Goal: Transaction & Acquisition: Purchase product/service

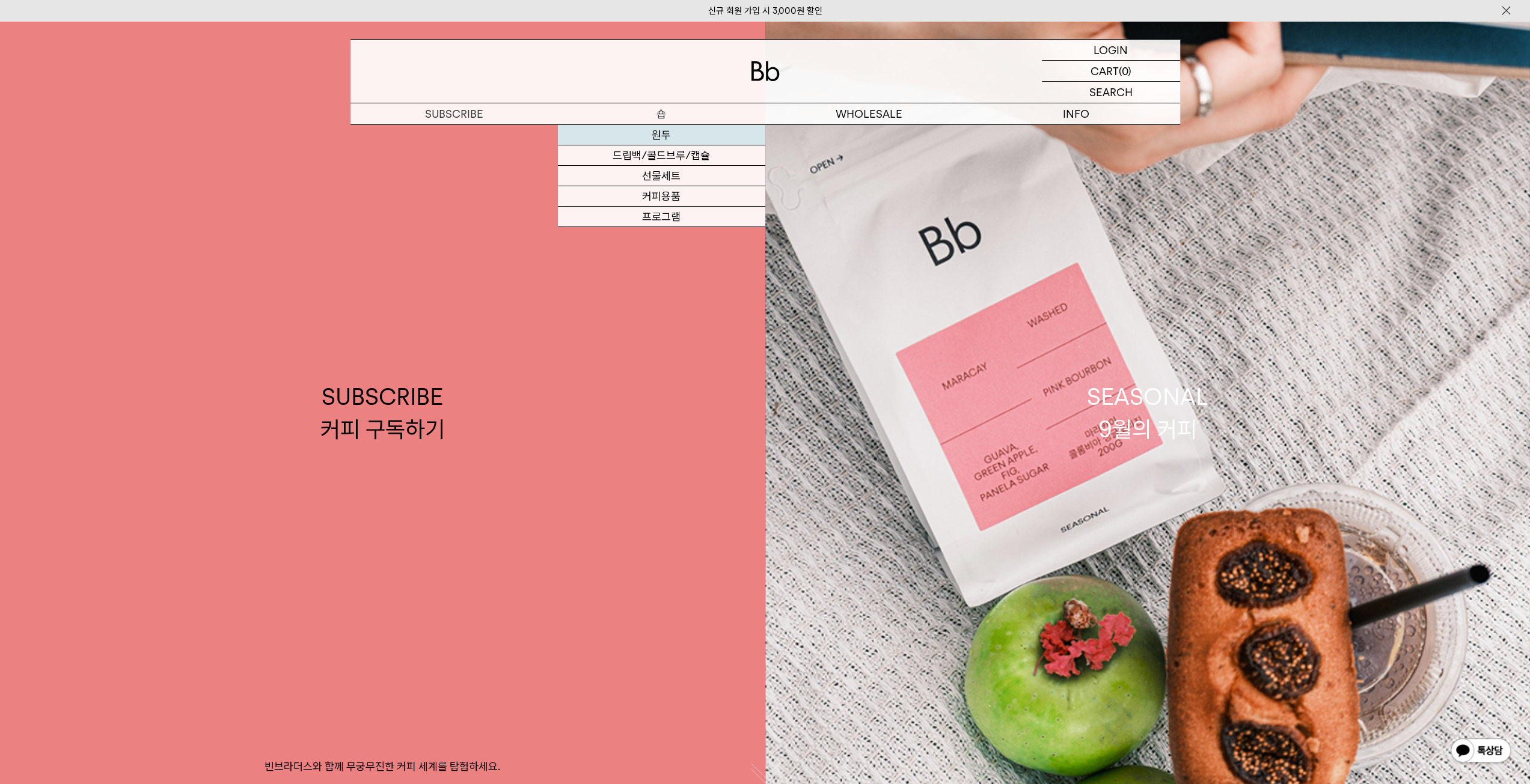
click at [661, 139] on link "원두" at bounding box center [661, 135] width 208 height 21
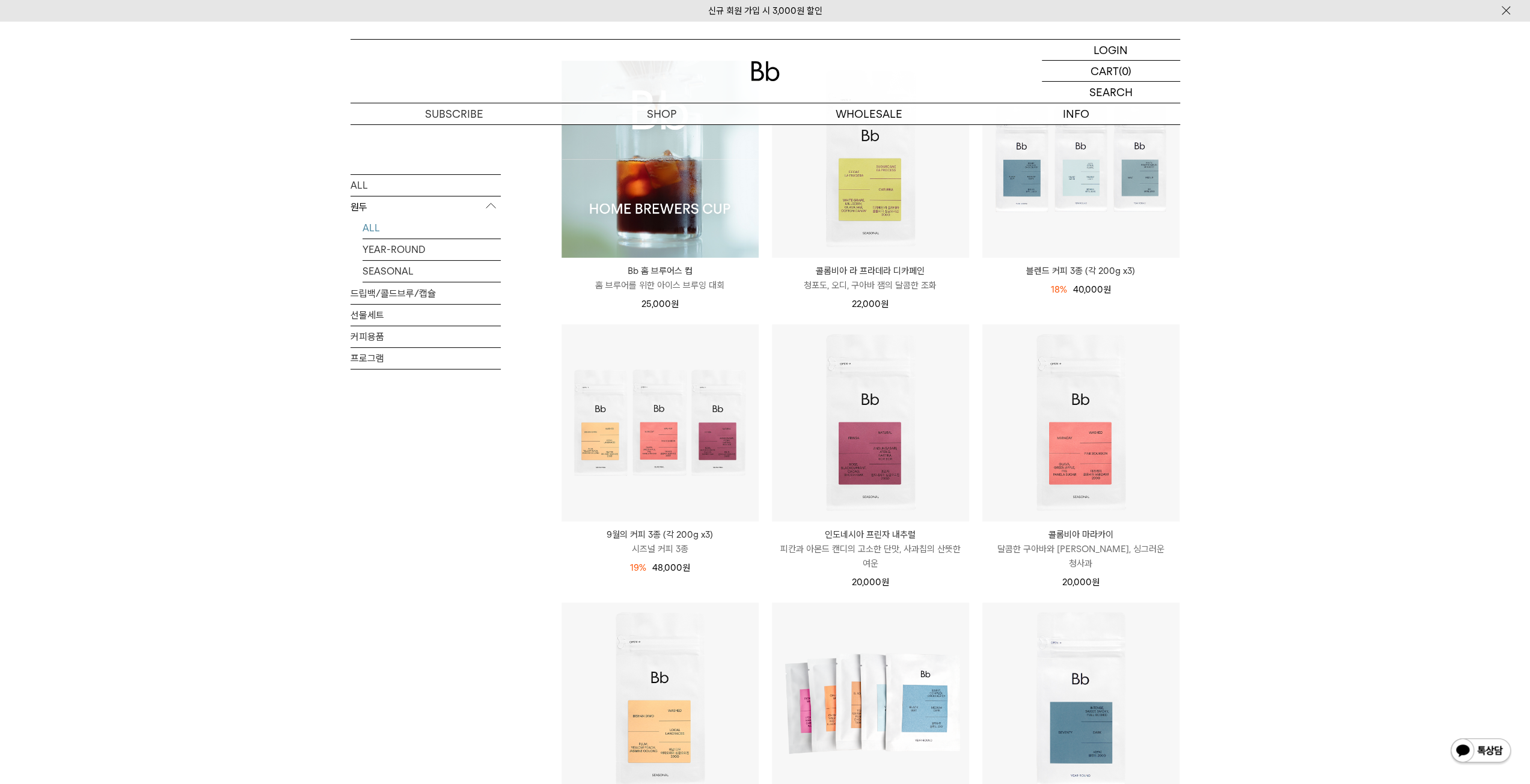
scroll to position [240, 0]
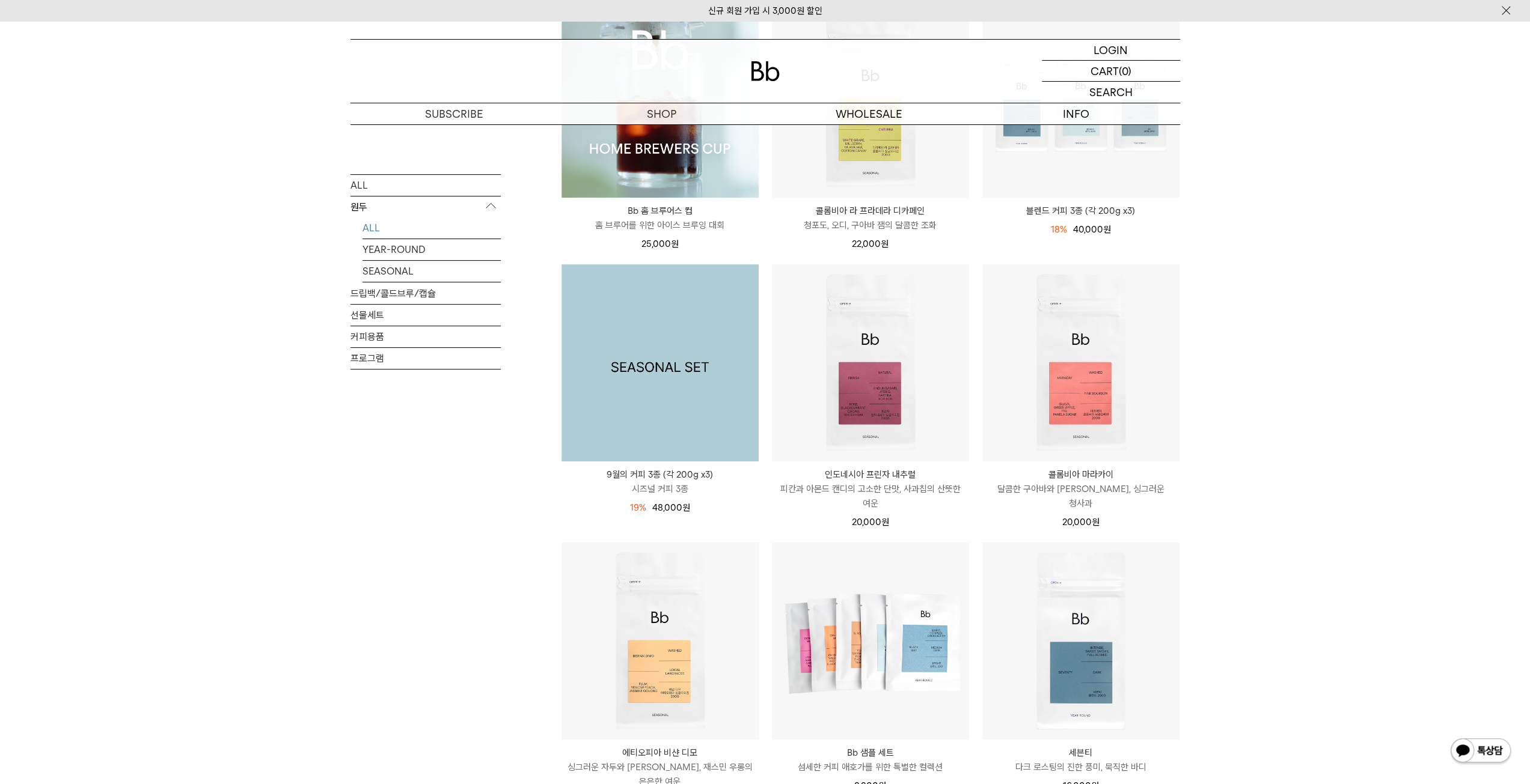
click at [649, 433] on img at bounding box center [659, 363] width 197 height 197
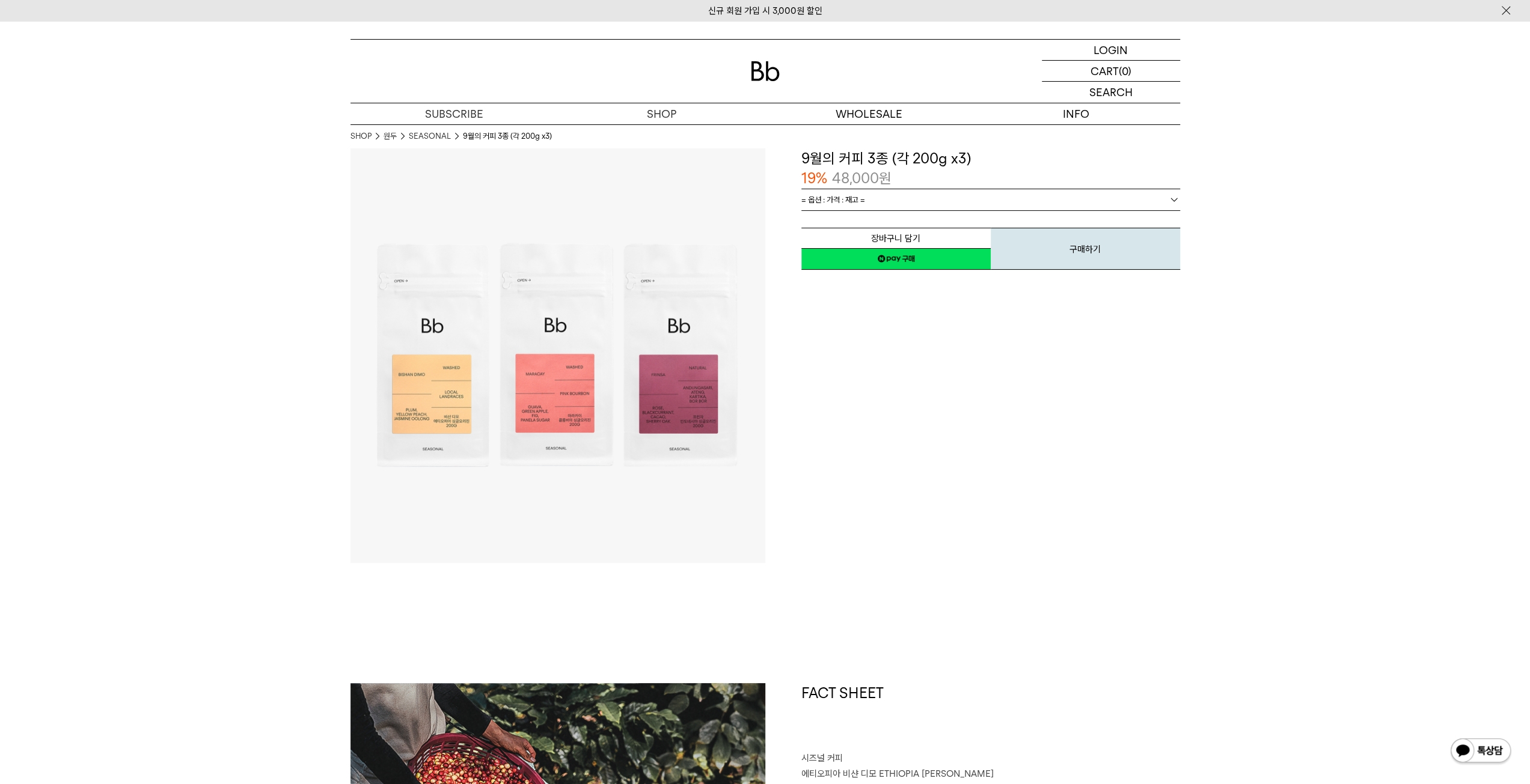
scroll to position [240, 0]
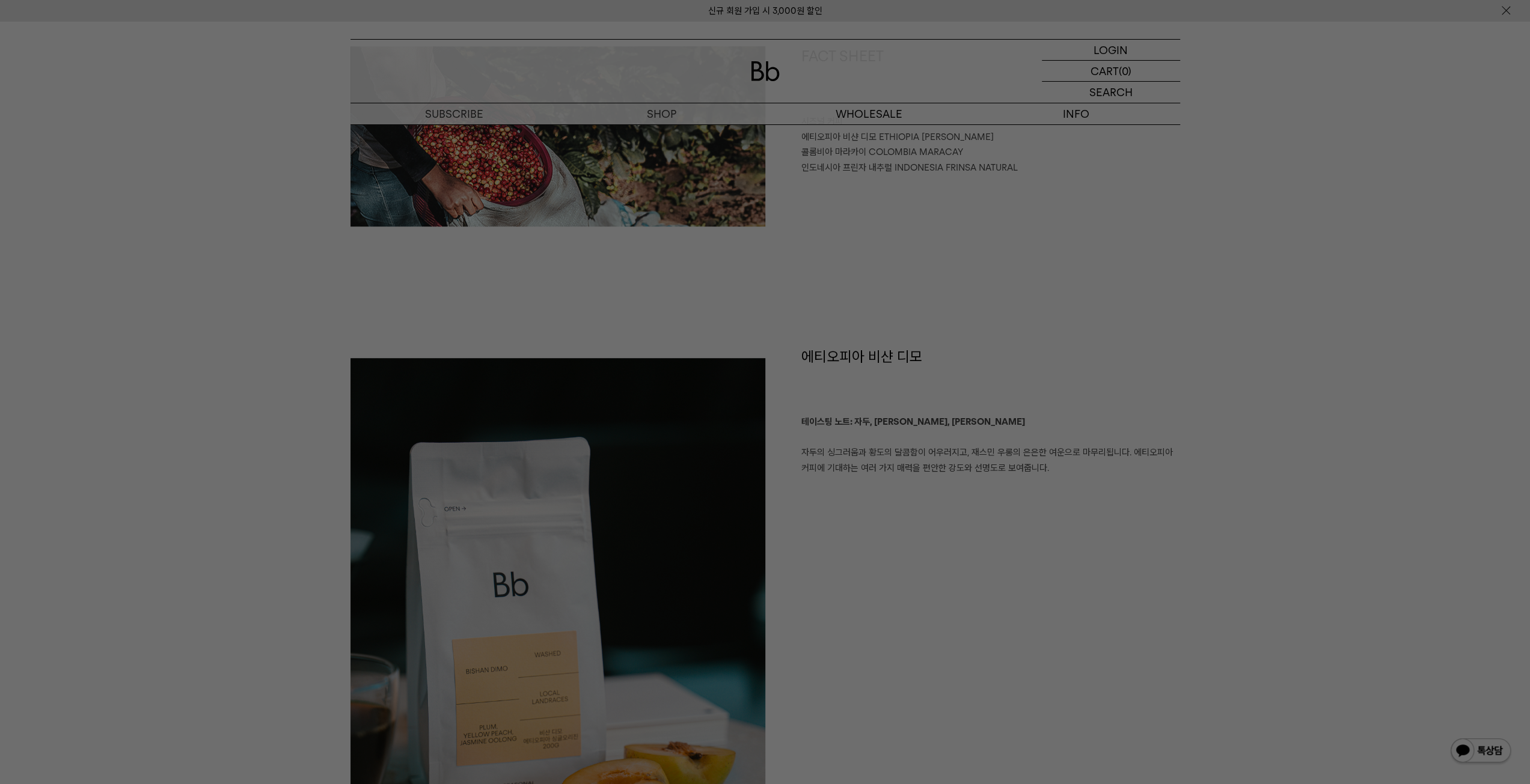
scroll to position [685, 0]
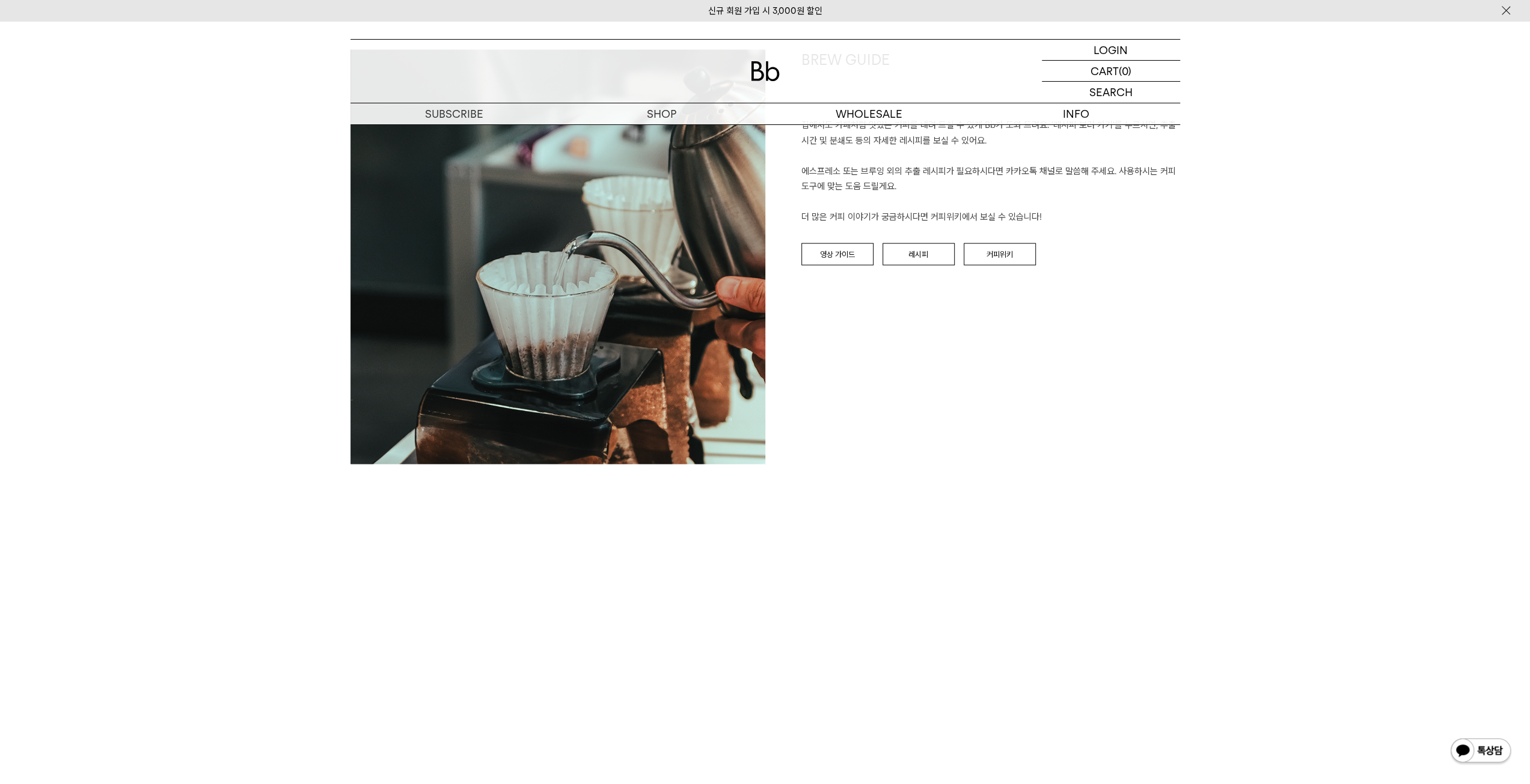
scroll to position [3189, 0]
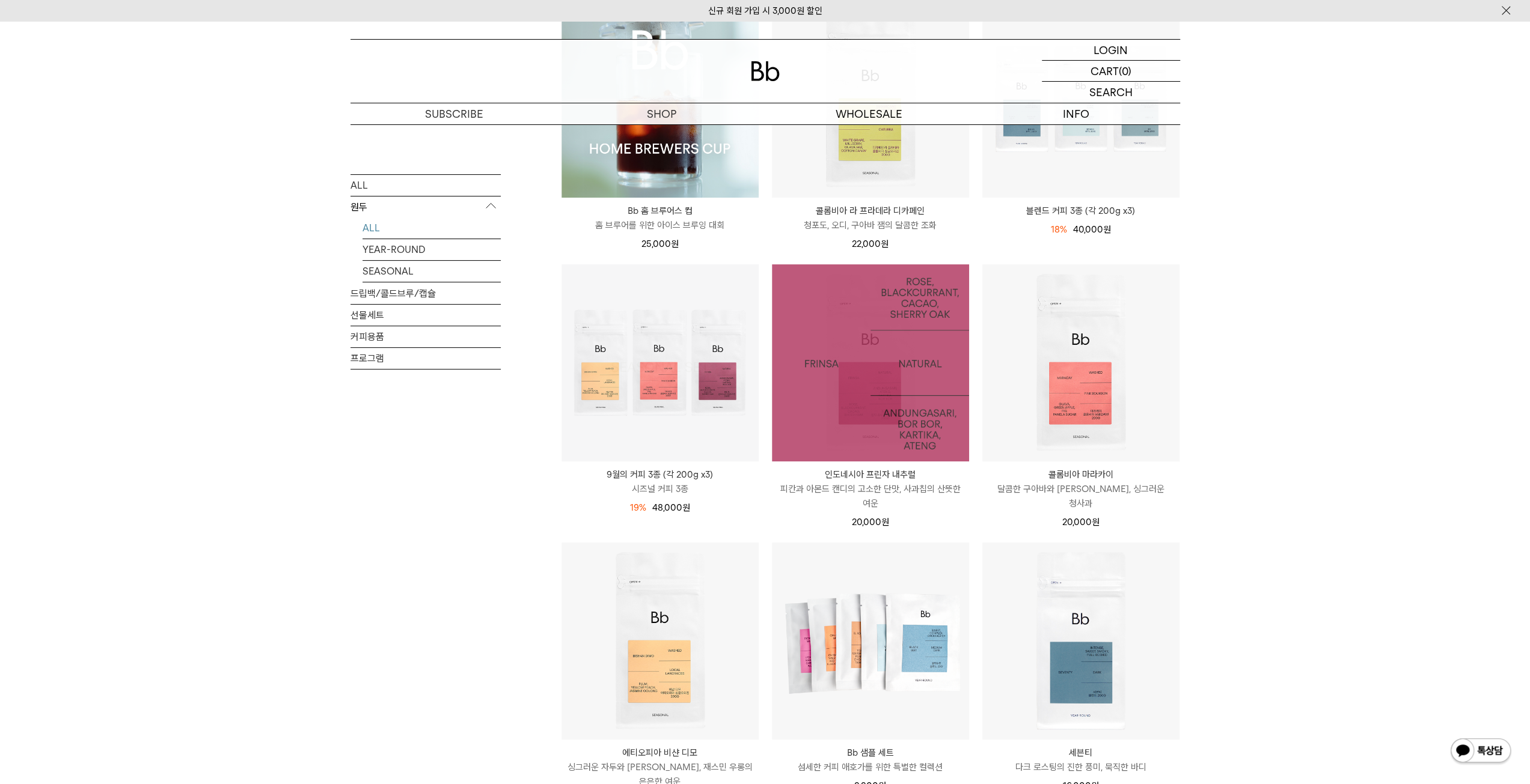
click at [750, 364] on img at bounding box center [659, 363] width 197 height 197
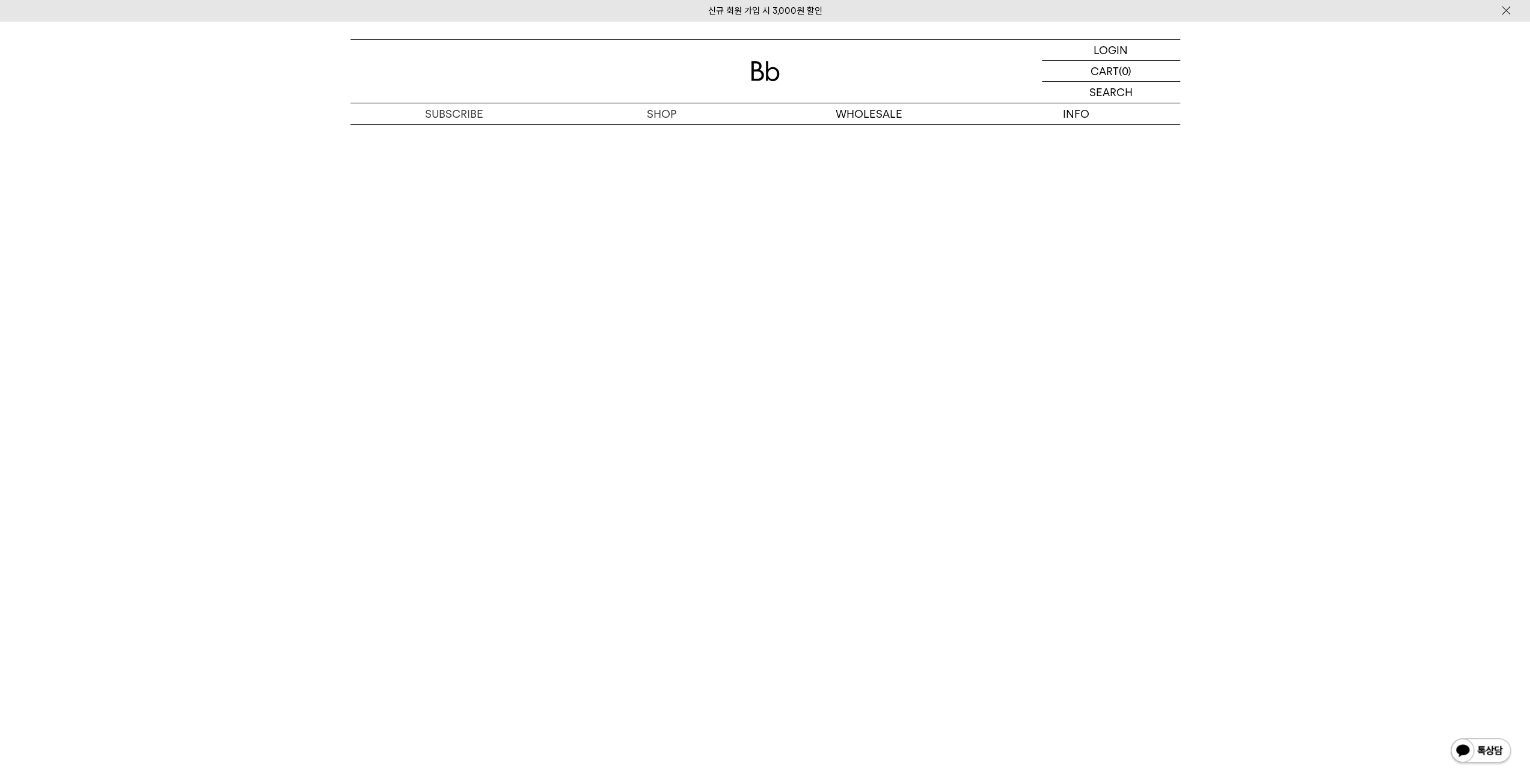
scroll to position [3263, 0]
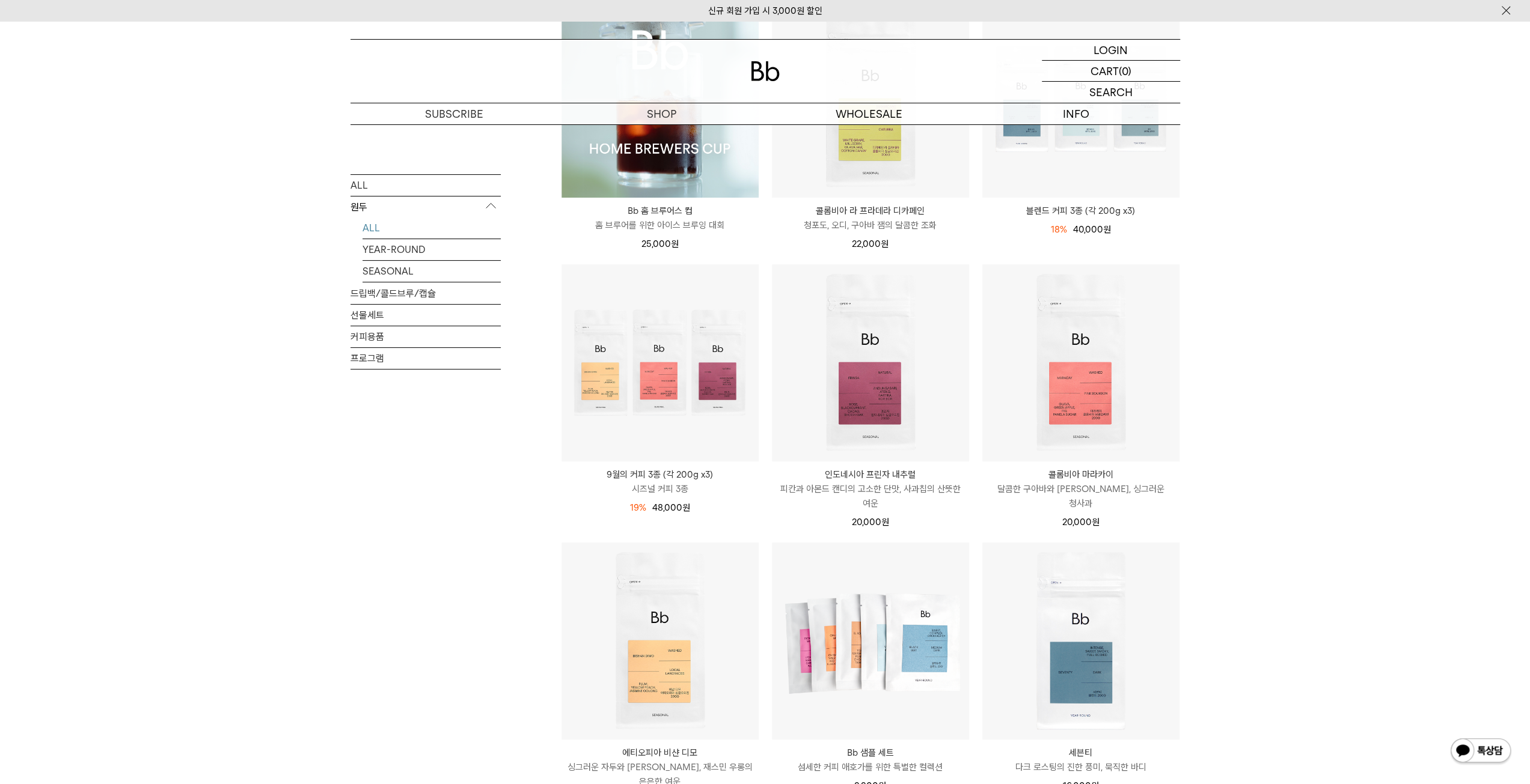
click at [1229, 507] on div "SHOP 원두 ALL 원두 ALL YEAR-ROUND SEASONAL 드립백/콜드브루/캡슐 선물세트 커피용품 프로그램 원두 최신순" at bounding box center [765, 675] width 1530 height 1584
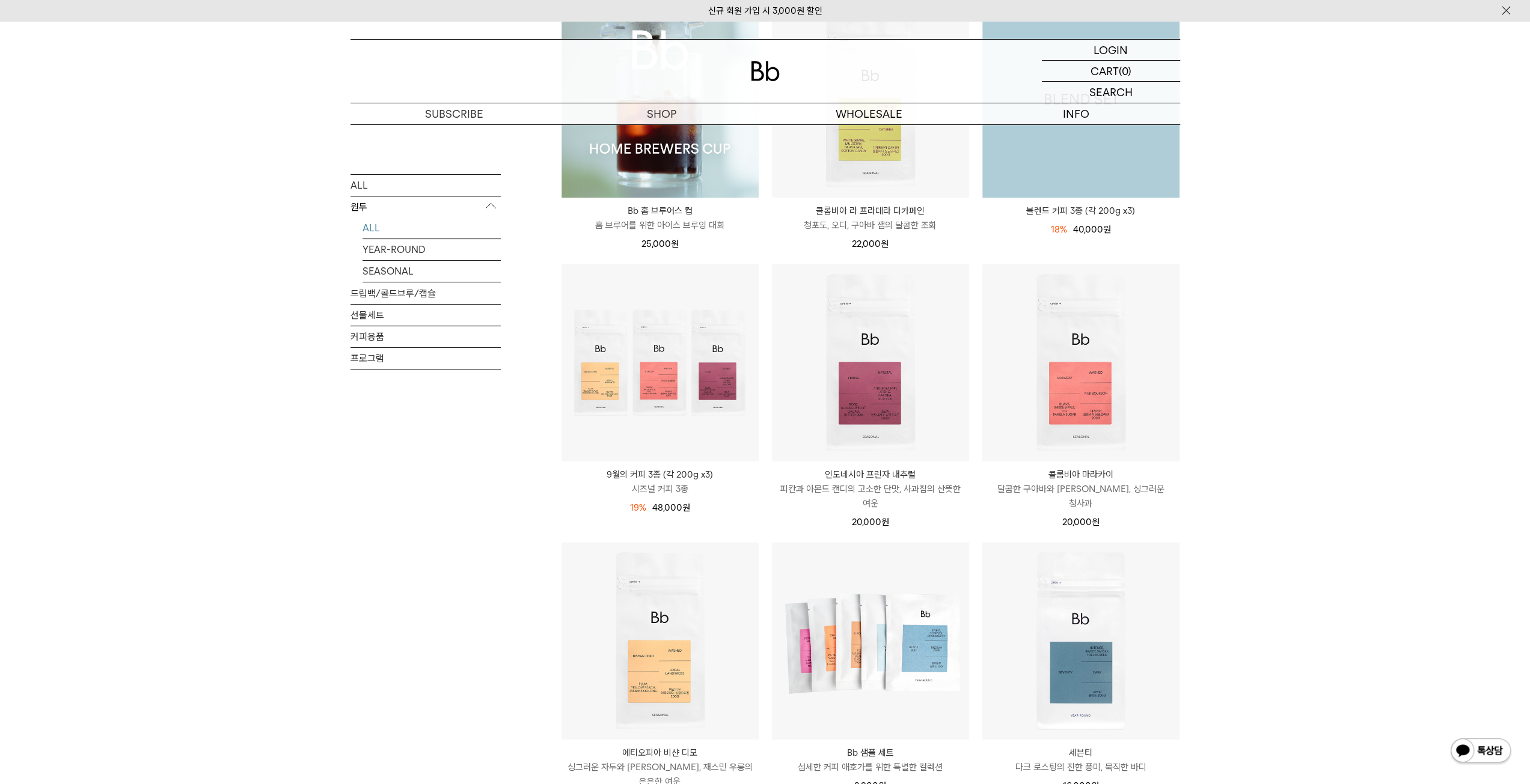
click at [1102, 176] on img at bounding box center [1081, 99] width 197 height 197
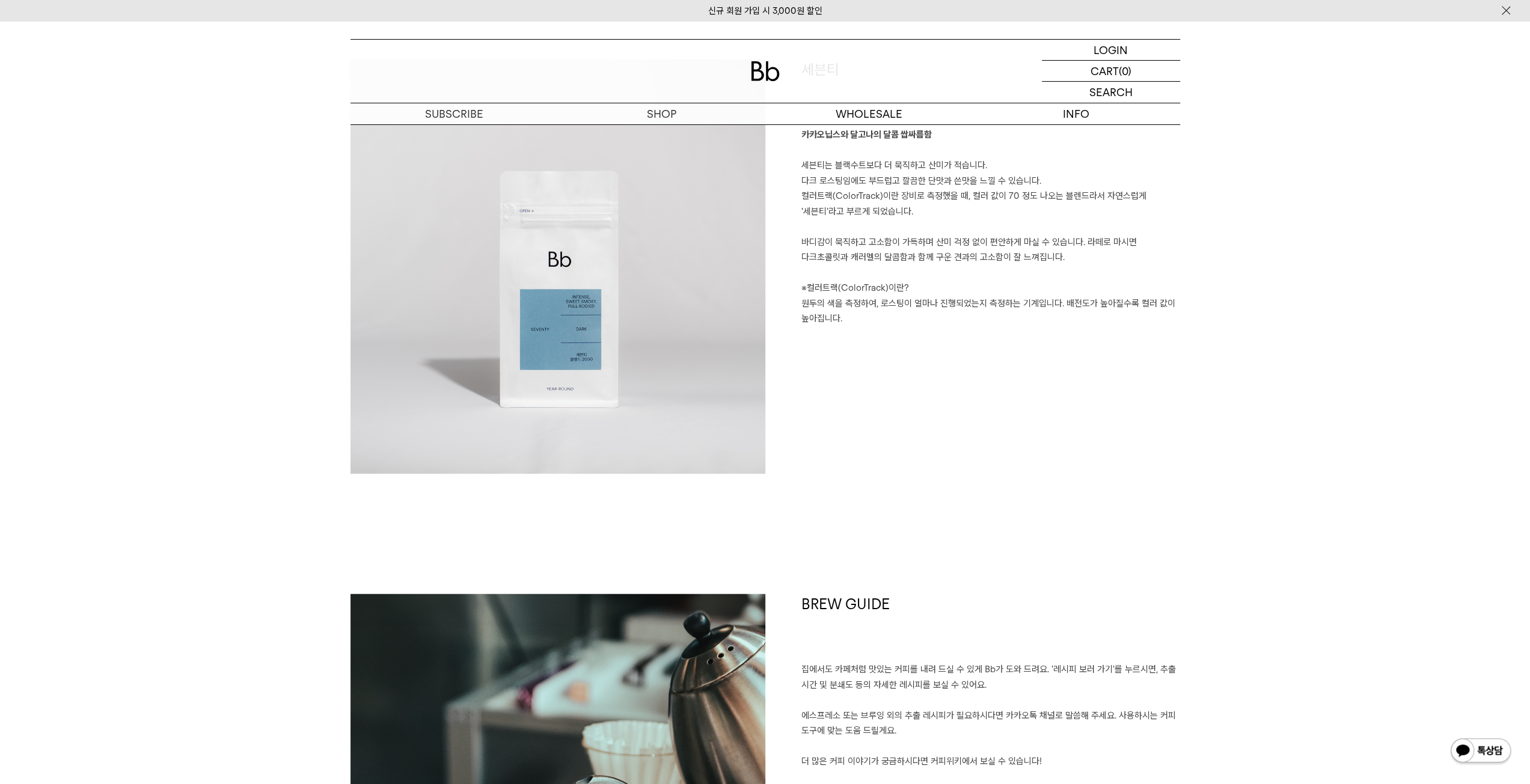
scroll to position [2361, 0]
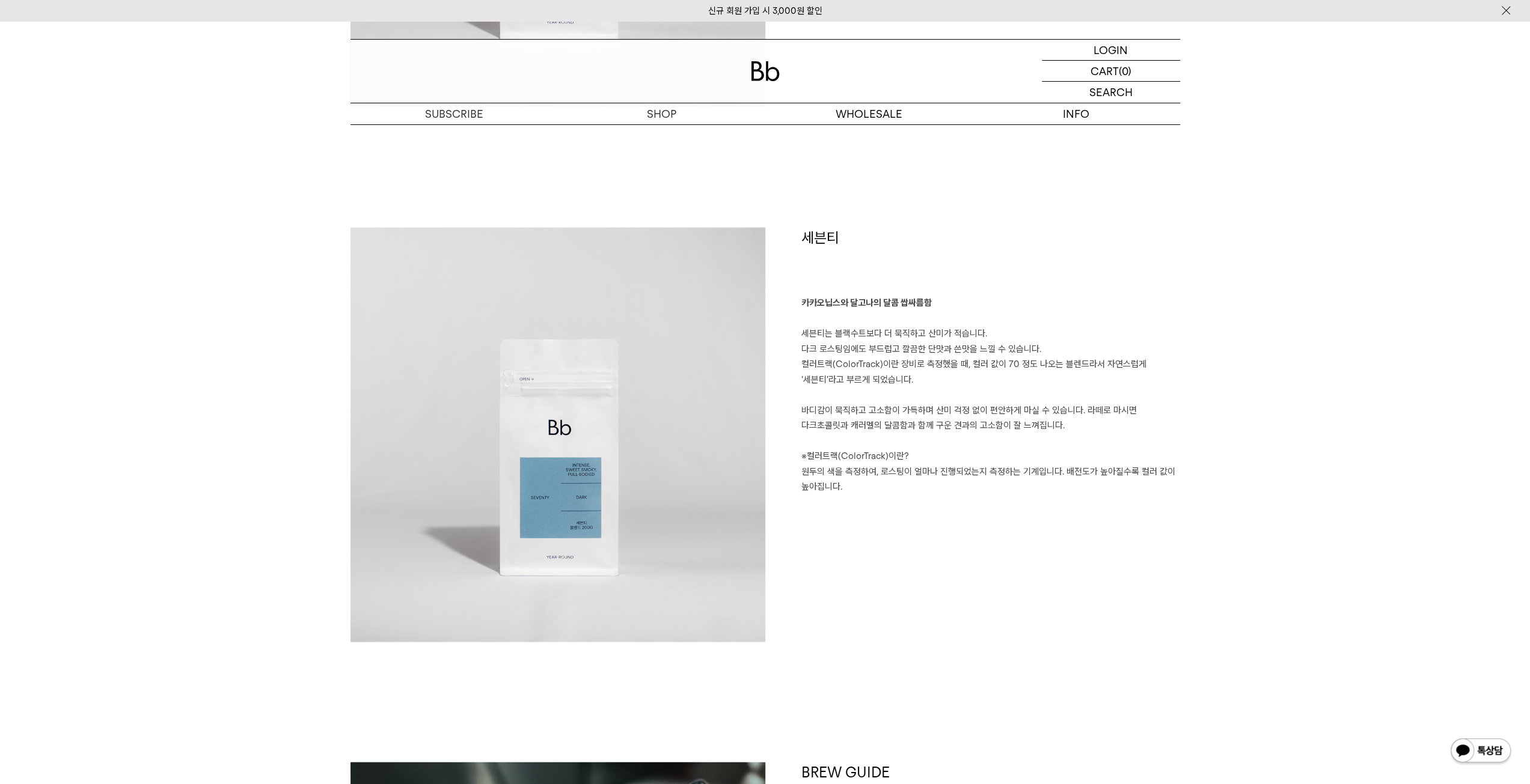
click at [1373, 462] on div "SHOP 숍 ALL 원두 ALL YEAR-ROUND SEASONAL 드립백/콜드브루/캡슐 선물세트 커피용품 프로그램 SHOP 원두 YEAR-R…" at bounding box center [765, 30] width 1530 height 4738
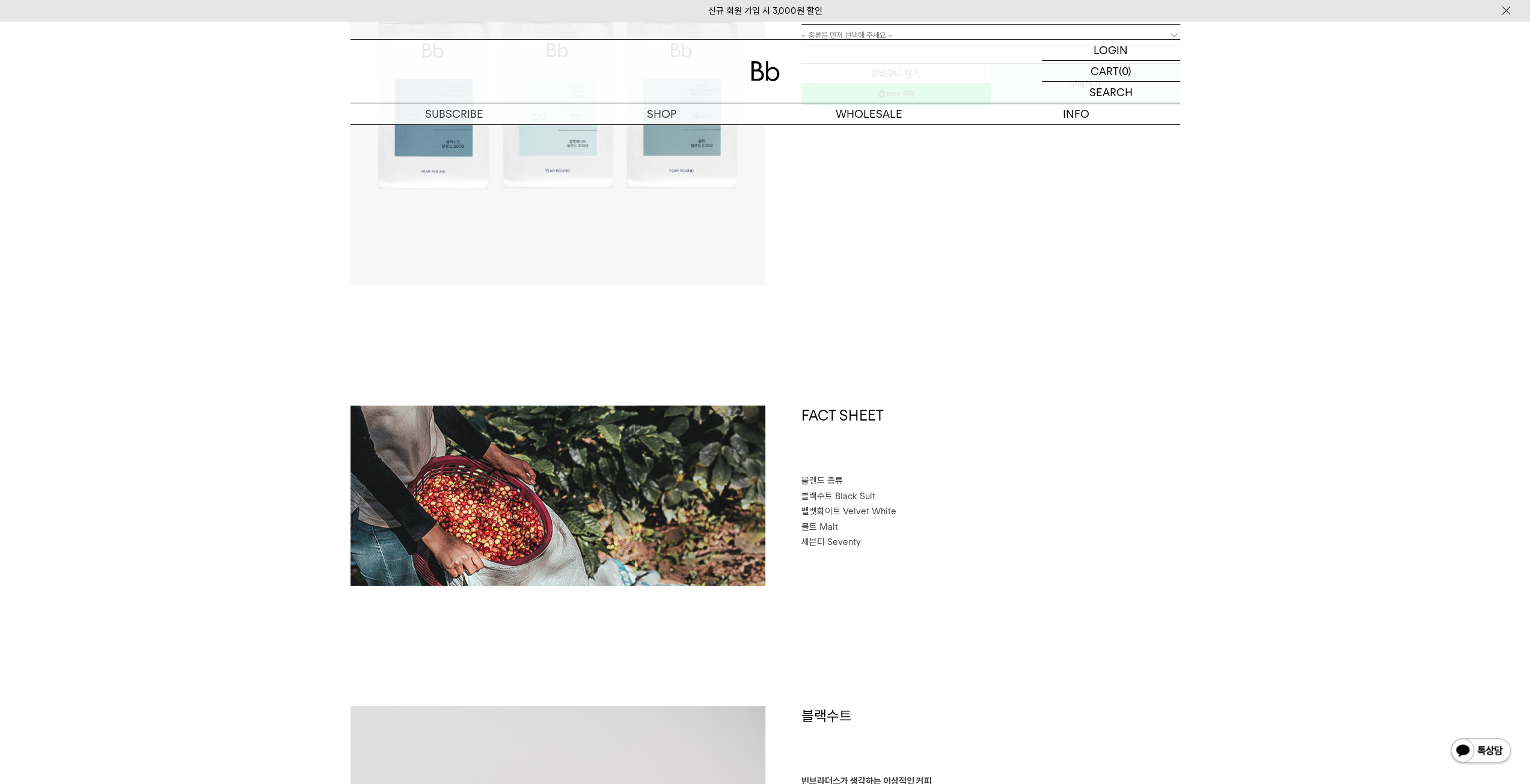
scroll to position [0, 0]
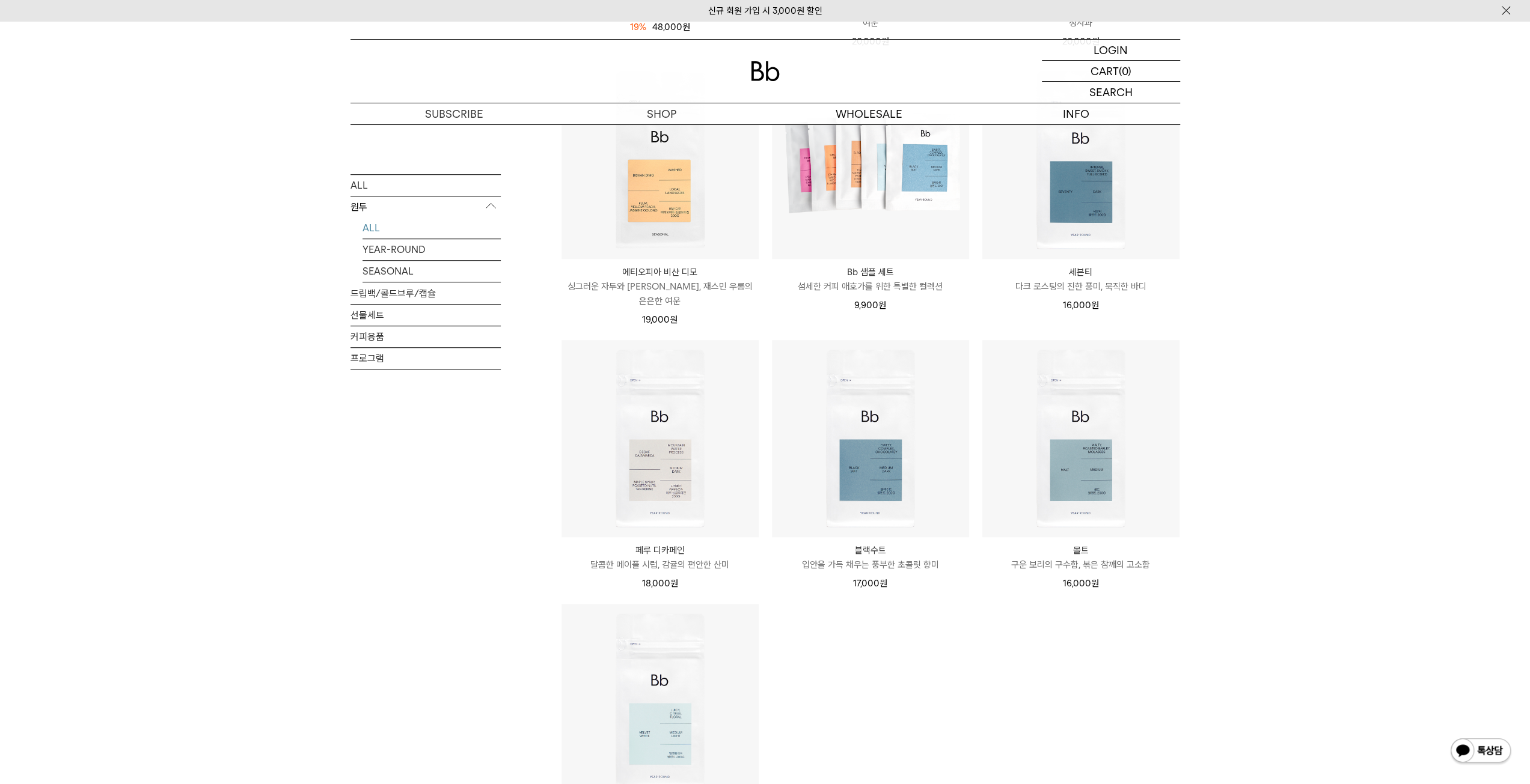
scroll to position [661, 0]
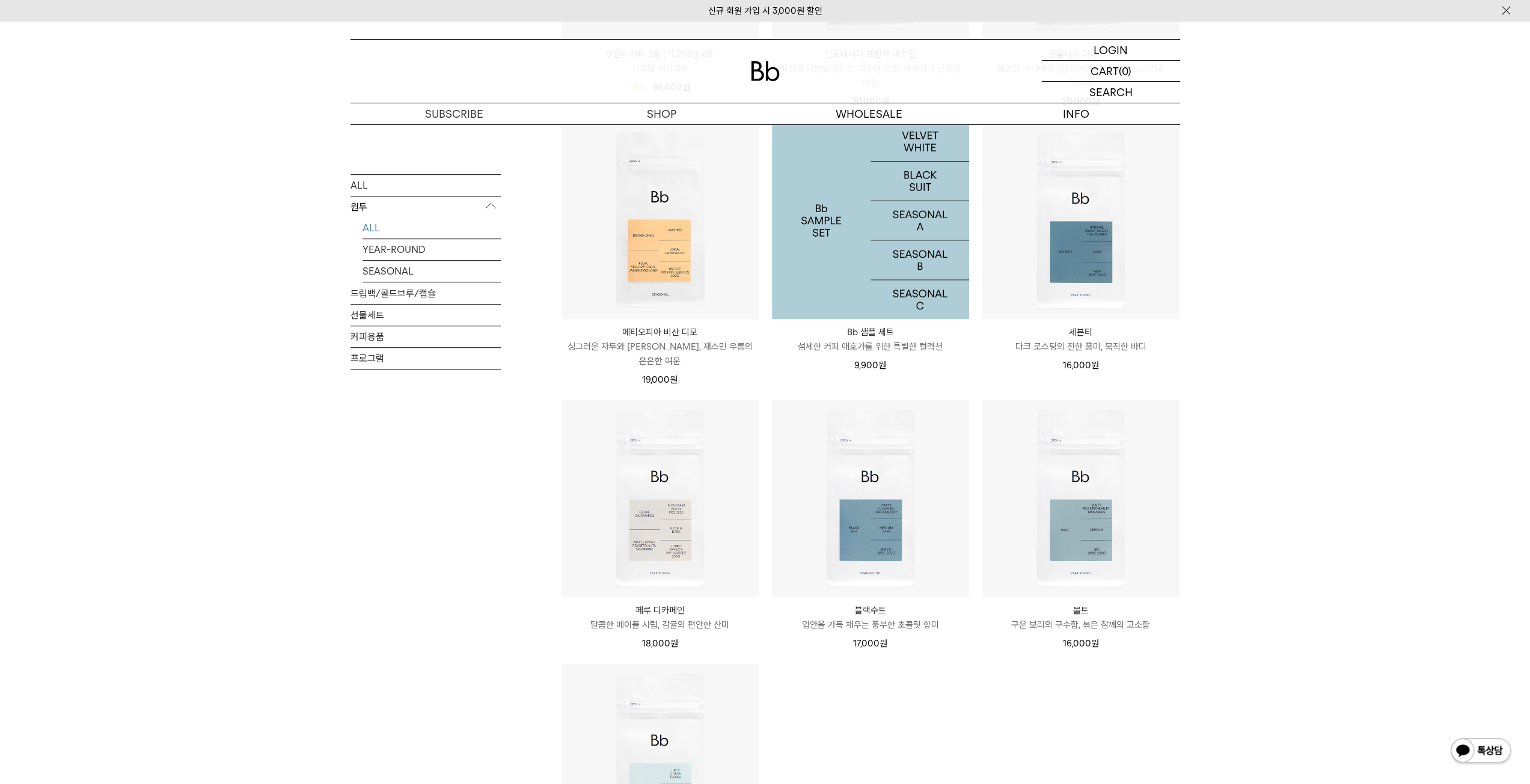
click at [876, 262] on img at bounding box center [871, 221] width 197 height 197
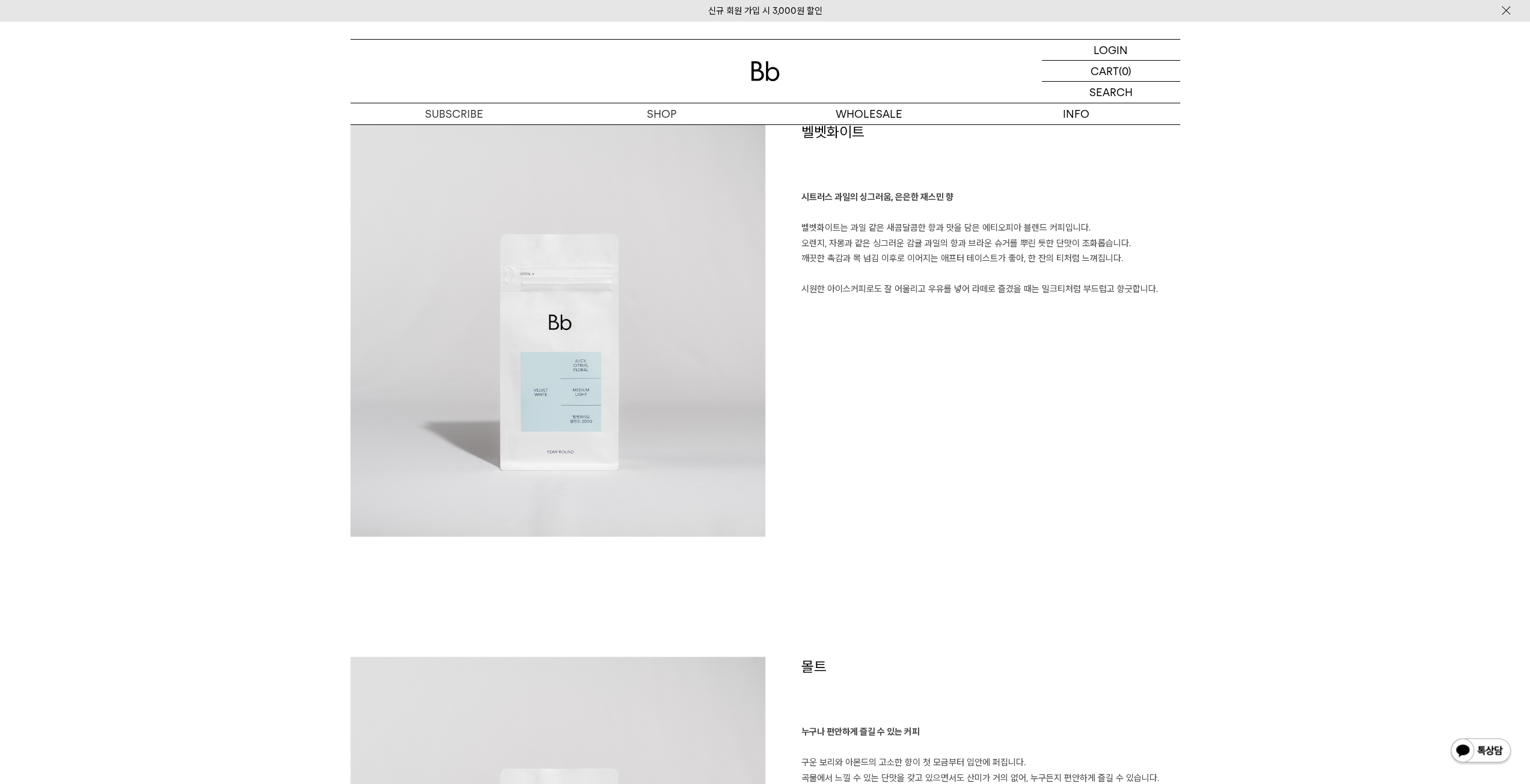
scroll to position [1276, 0]
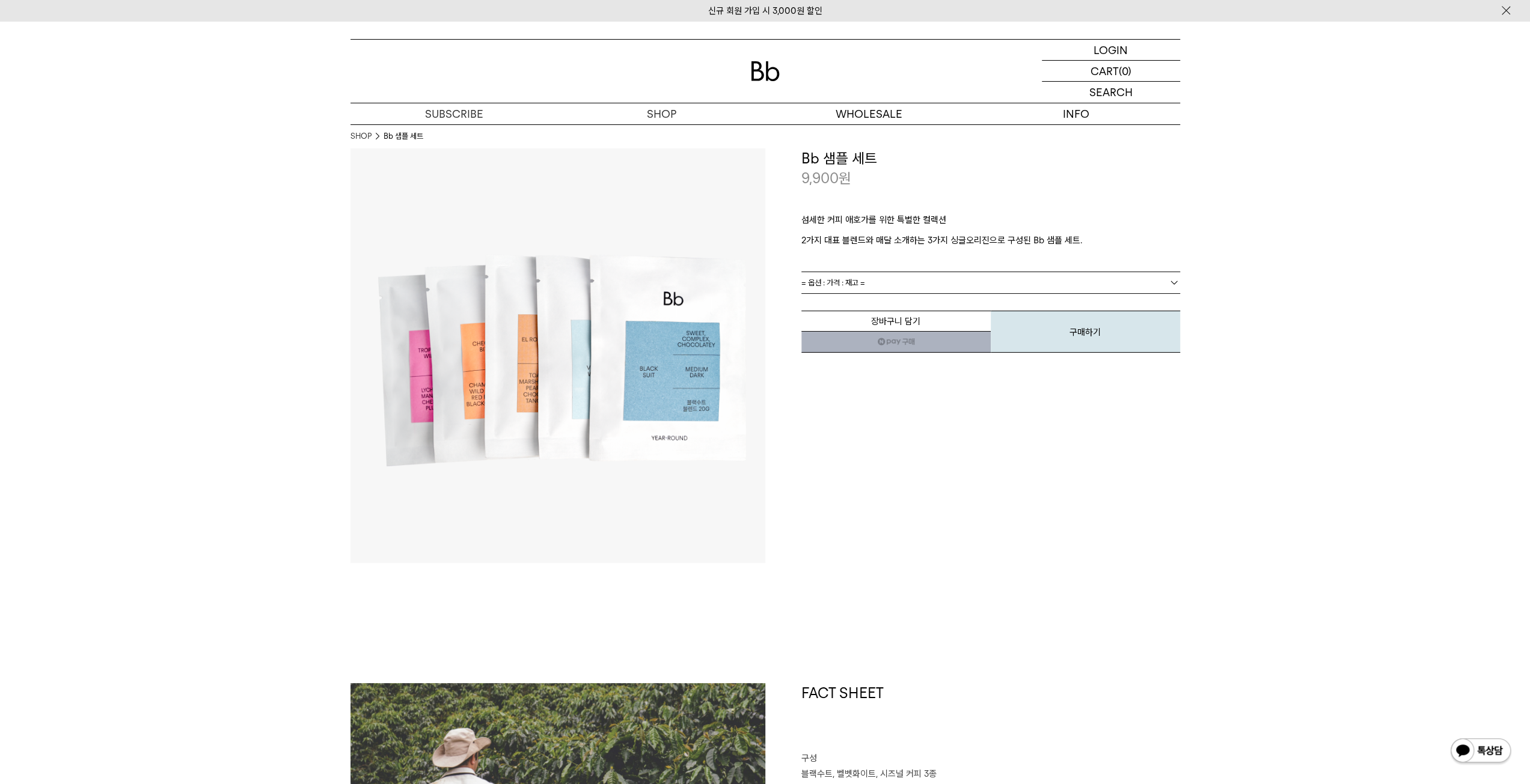
drag, startPoint x: 1022, startPoint y: 264, endPoint x: 1014, endPoint y: 271, distance: 10.6
click at [1021, 265] on div "섬세한 커피 애호가를 위한 특별한 컬렉션 2가지 대표 블렌드와 매달 소개하는 3가지 싱글오리진으로 구성된 Bb 샘플 세트." at bounding box center [990, 230] width 378 height 83
drag, startPoint x: 1014, startPoint y: 271, endPoint x: 1009, endPoint y: 284, distance: 13.9
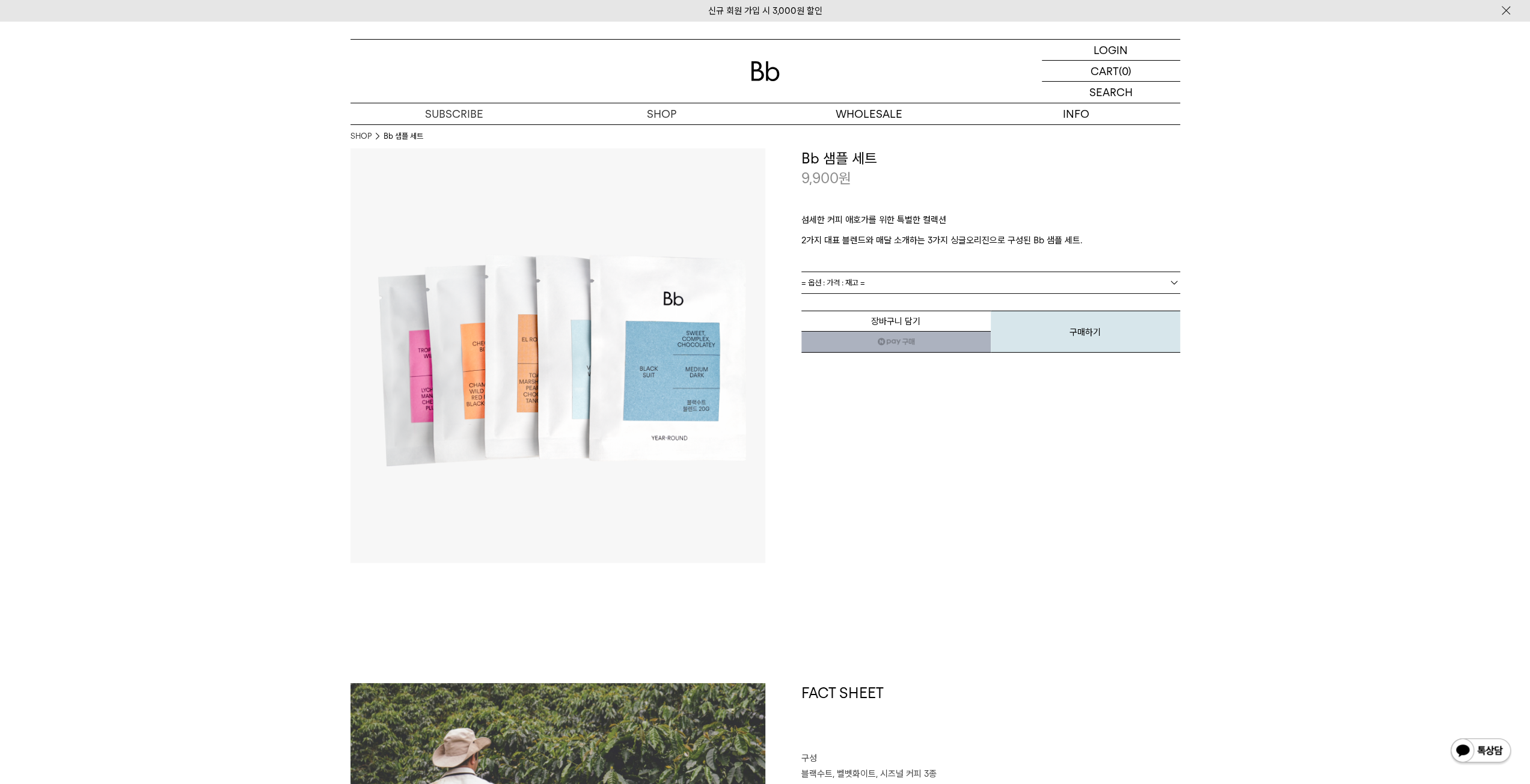
click at [1013, 272] on div "**********" at bounding box center [990, 251] width 378 height 206
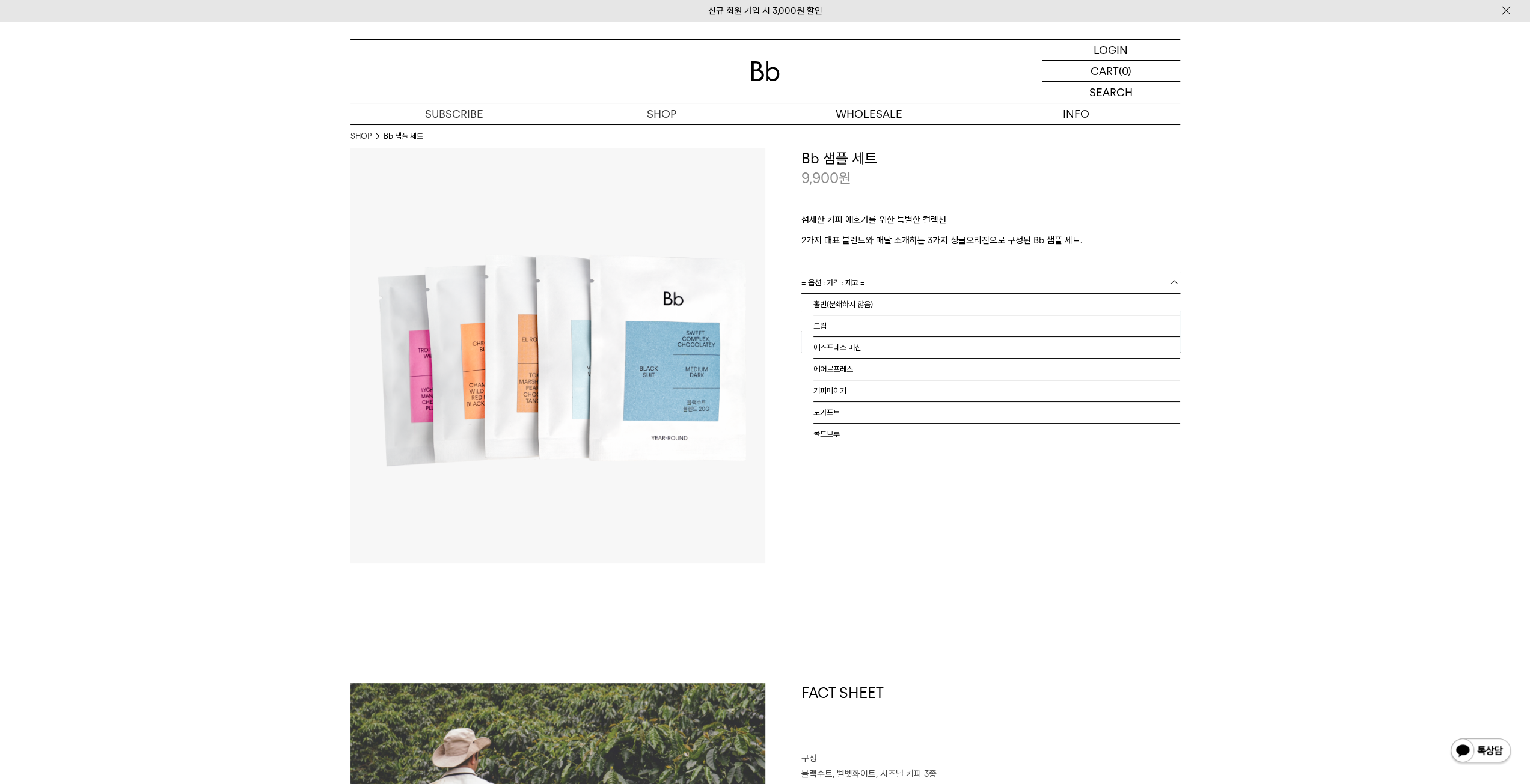
click at [1009, 284] on link "= 옵션 : 가격 : 재고 =" at bounding box center [990, 283] width 378 height 21
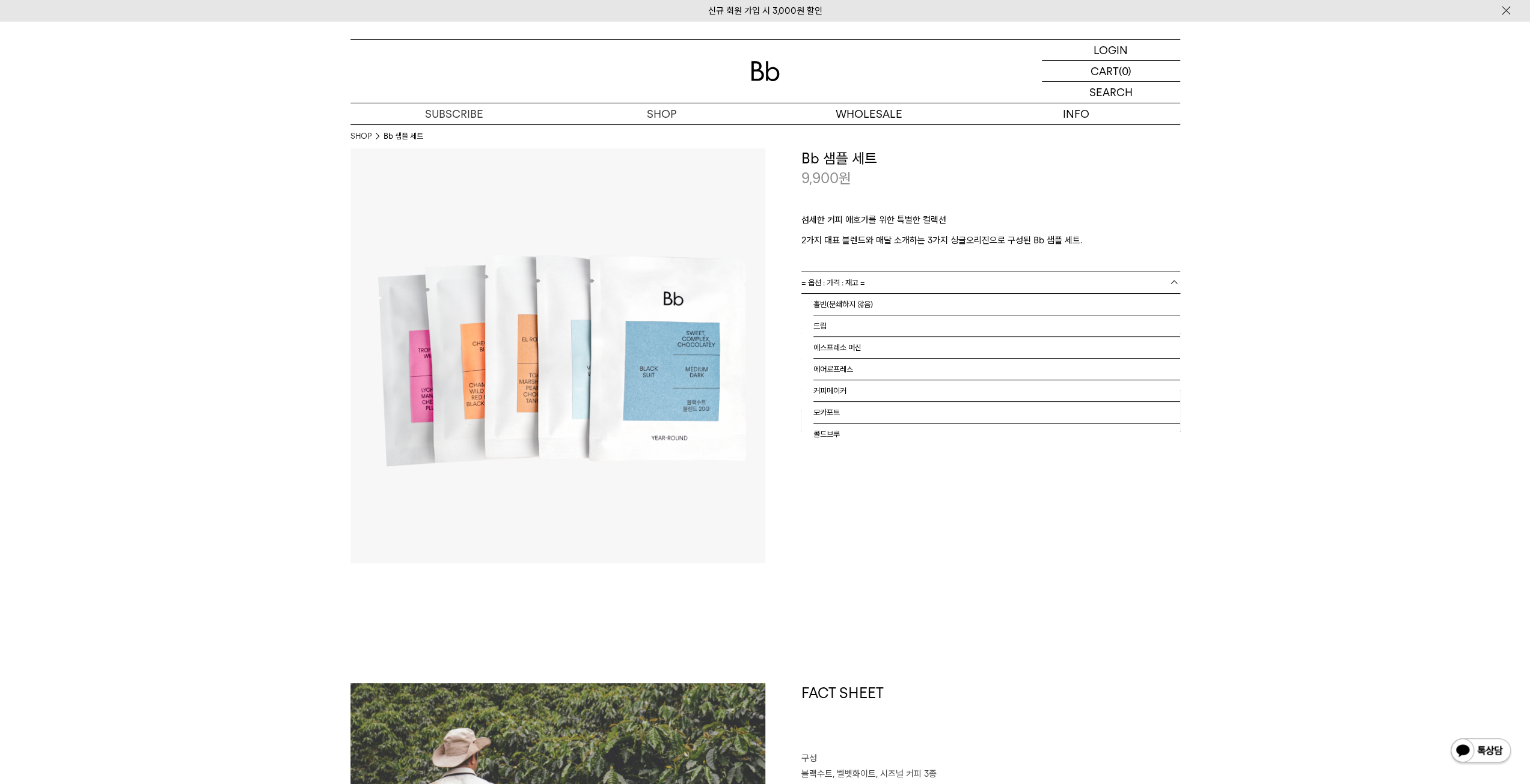
click at [1158, 279] on link "= 옵션 : 가격 : 재고 =" at bounding box center [990, 283] width 378 height 21
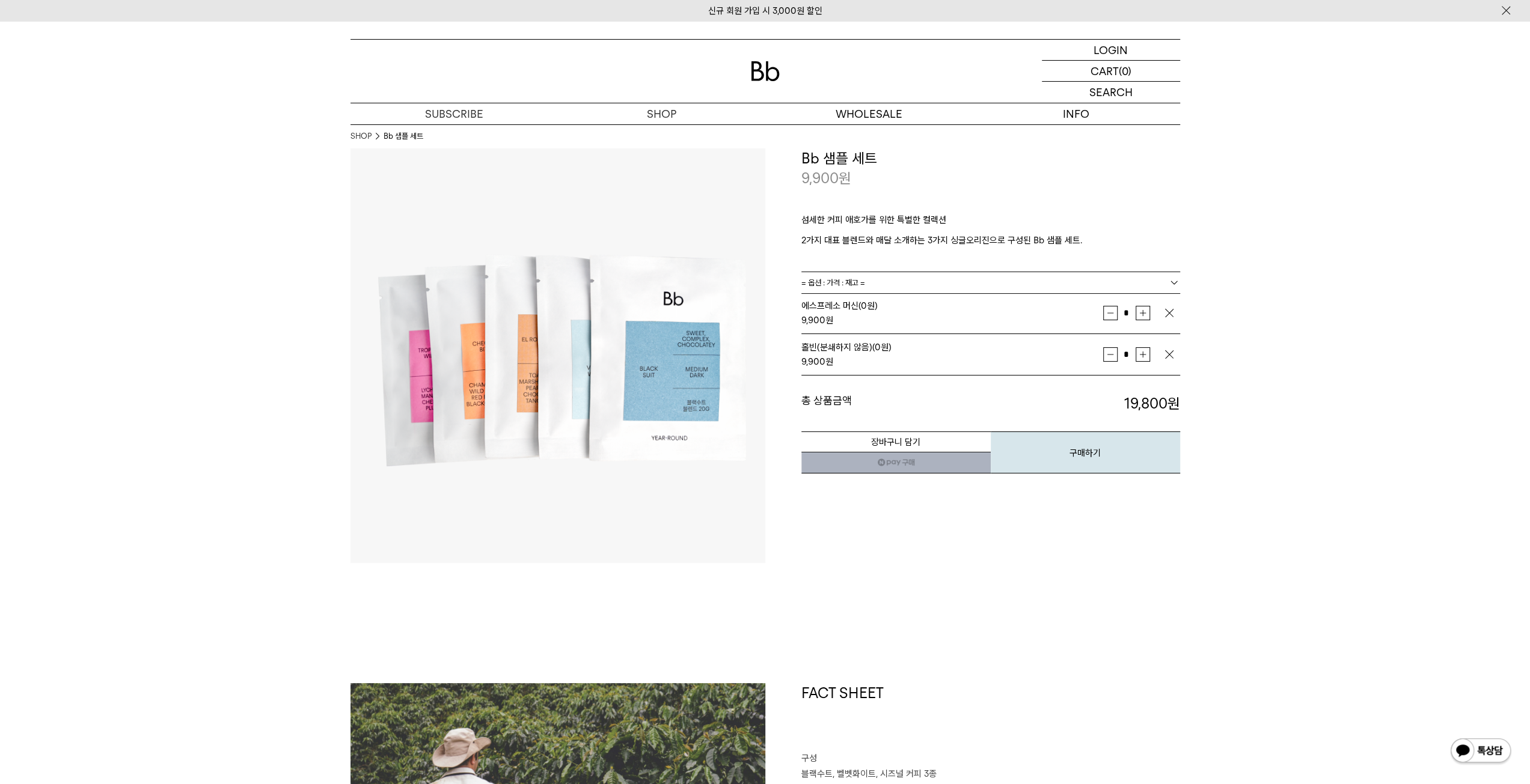
click at [1170, 309] on img "button" at bounding box center [1170, 313] width 12 height 12
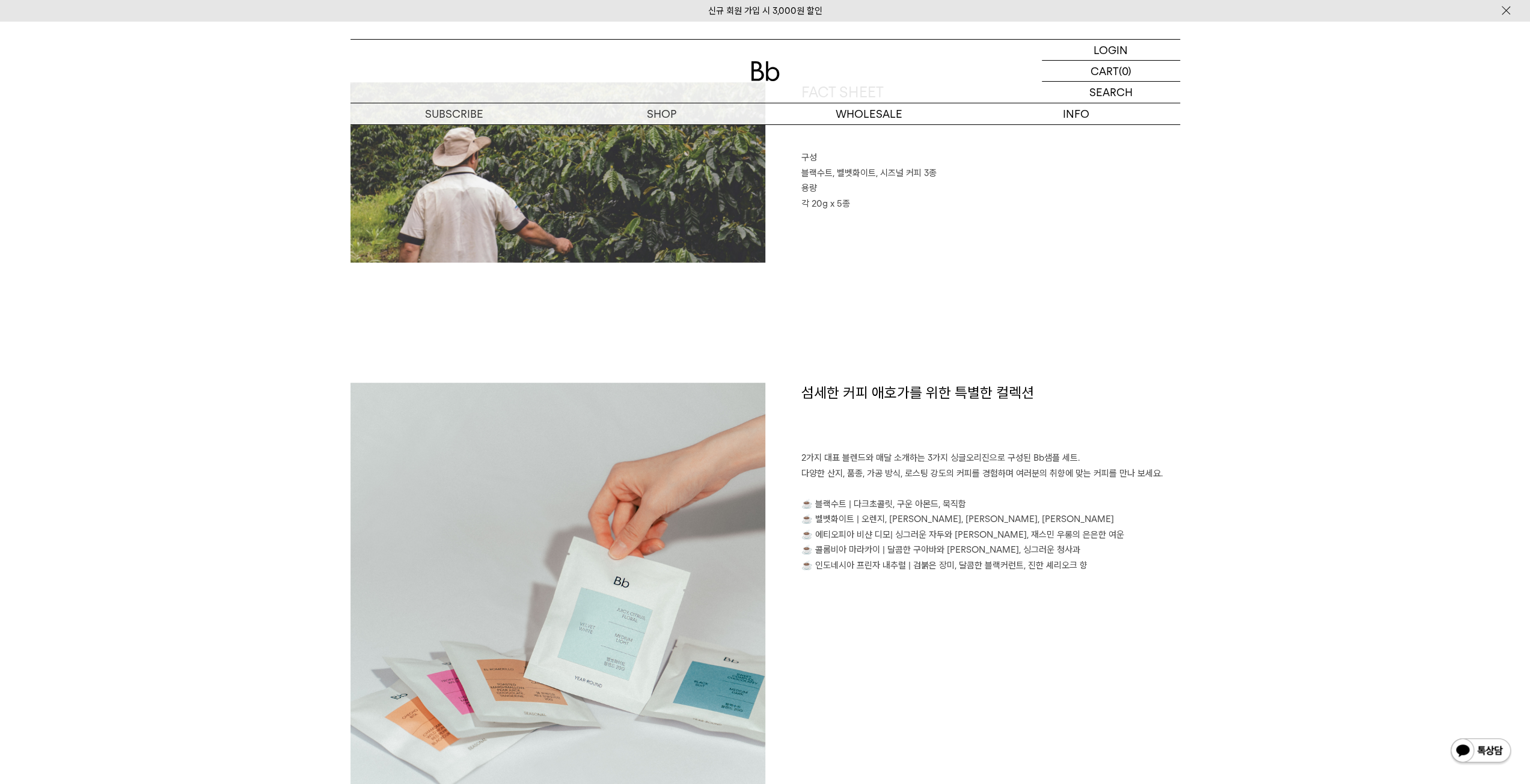
scroll to position [661, 0]
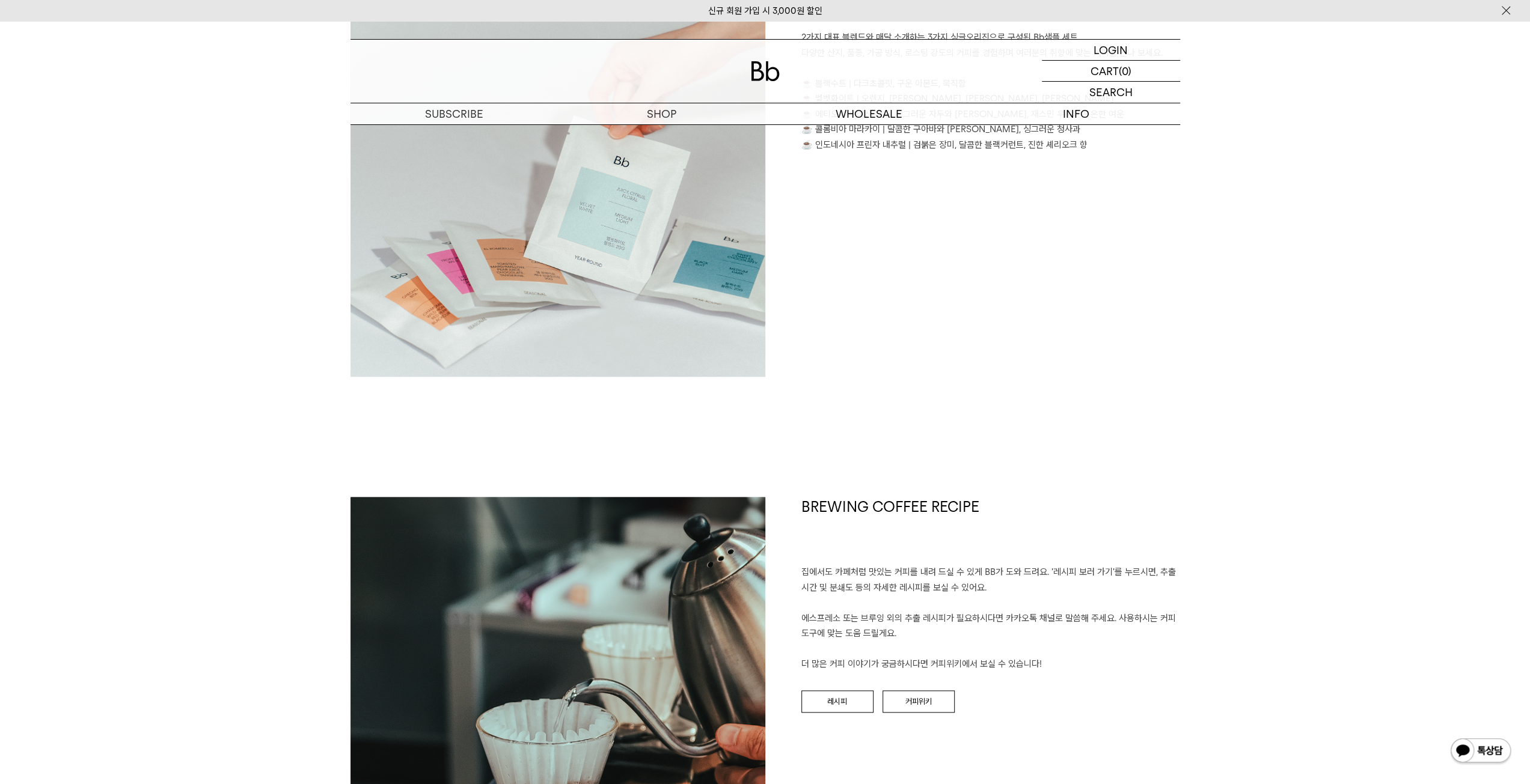
scroll to position [1142, 0]
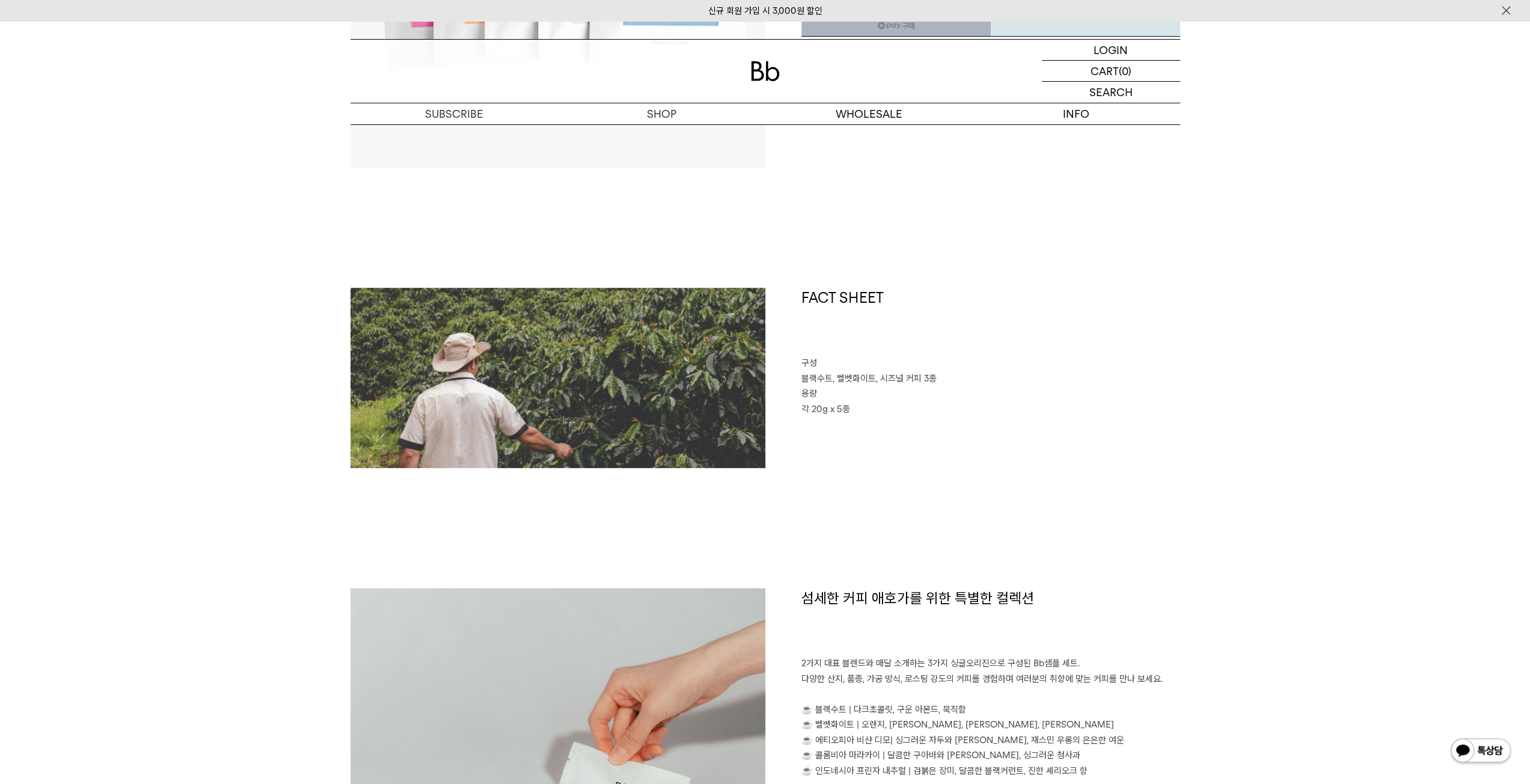
click at [927, 442] on div "FACT SHEET 구성 블랙수트, 벨벳화이트, 시즈널 커피 3종 용량 각 20g x 5종" at bounding box center [972, 377] width 415 height 180
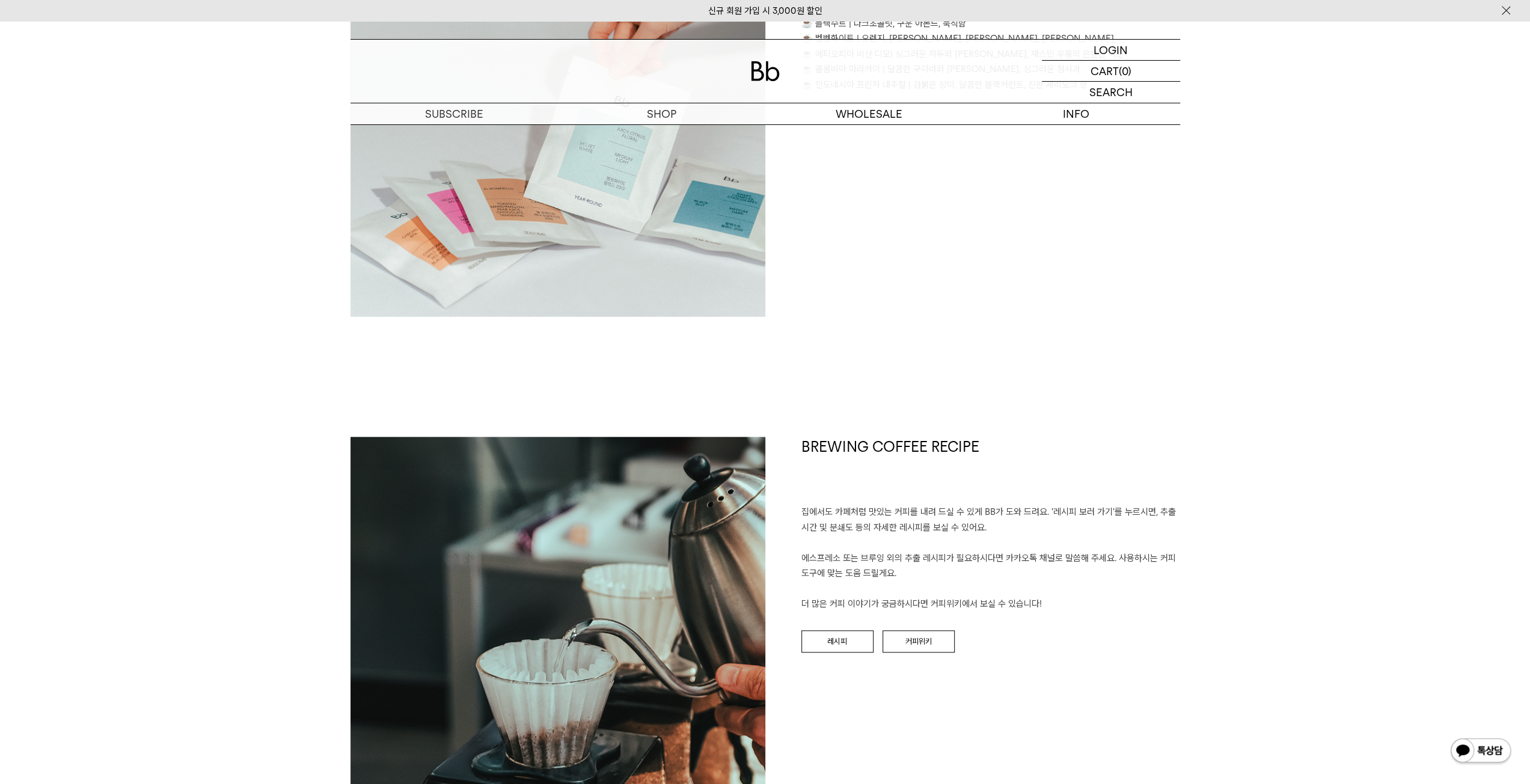
scroll to position [1768, 0]
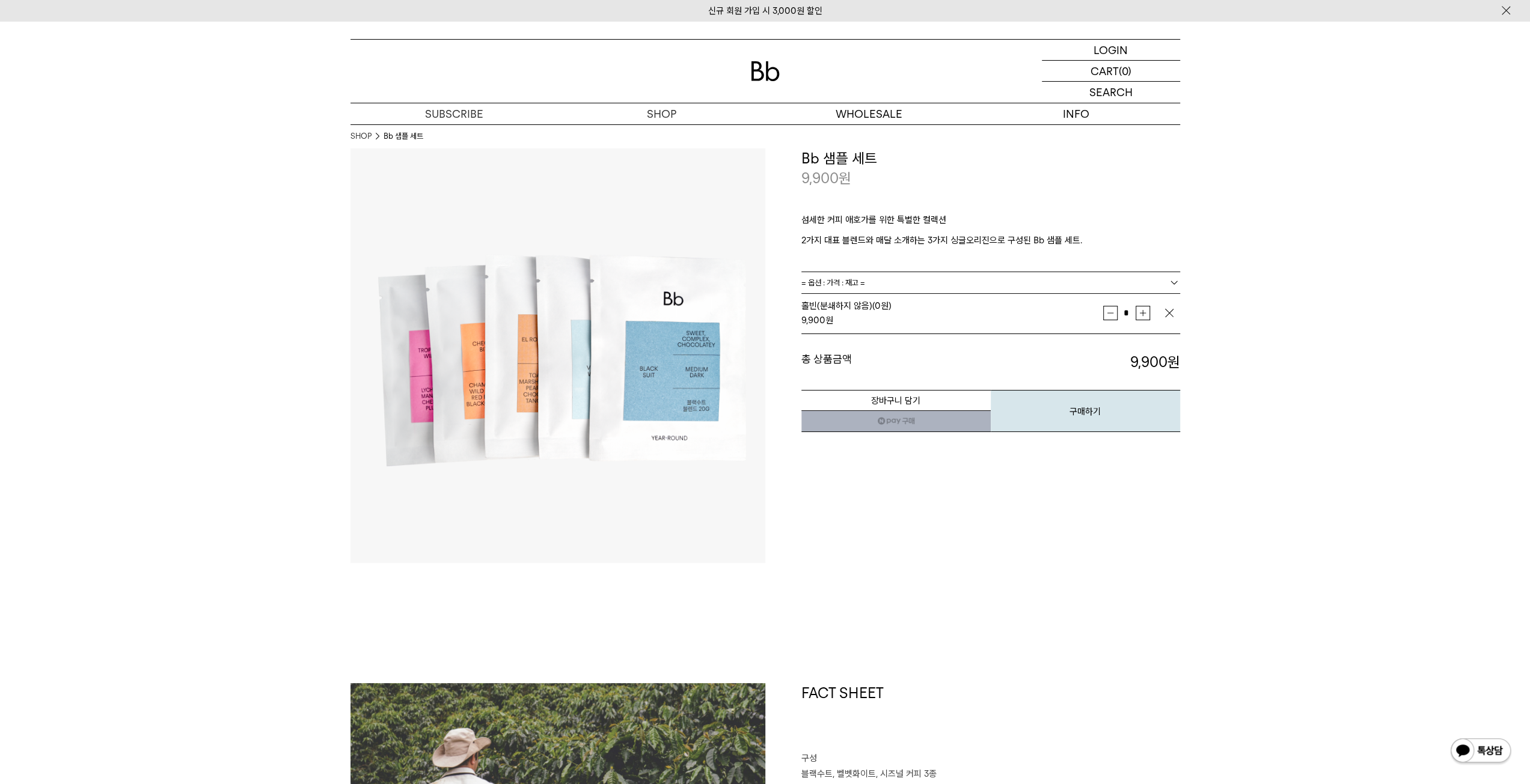
click at [615, 351] on img at bounding box center [558, 355] width 415 height 414
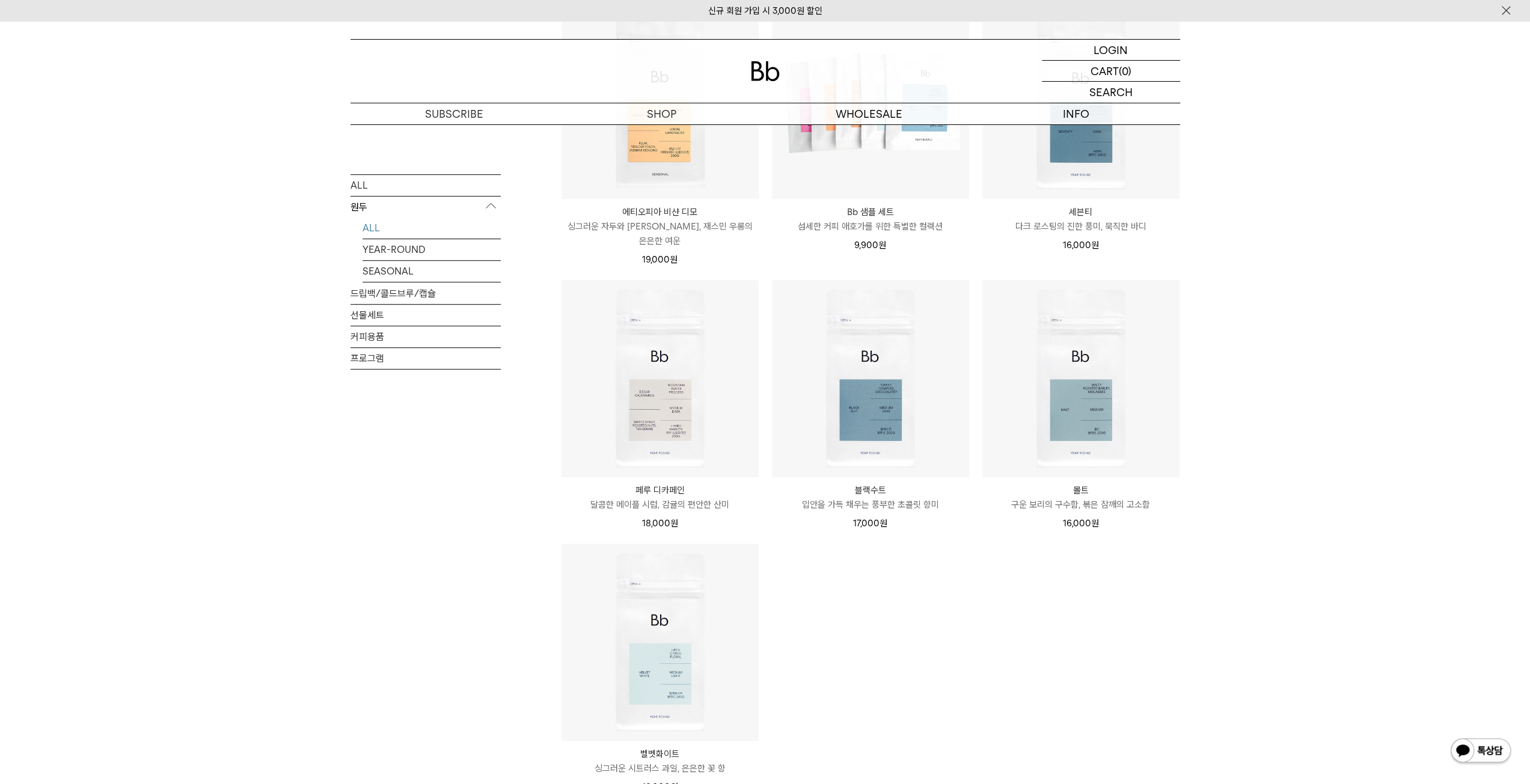
scroll to position [841, 0]
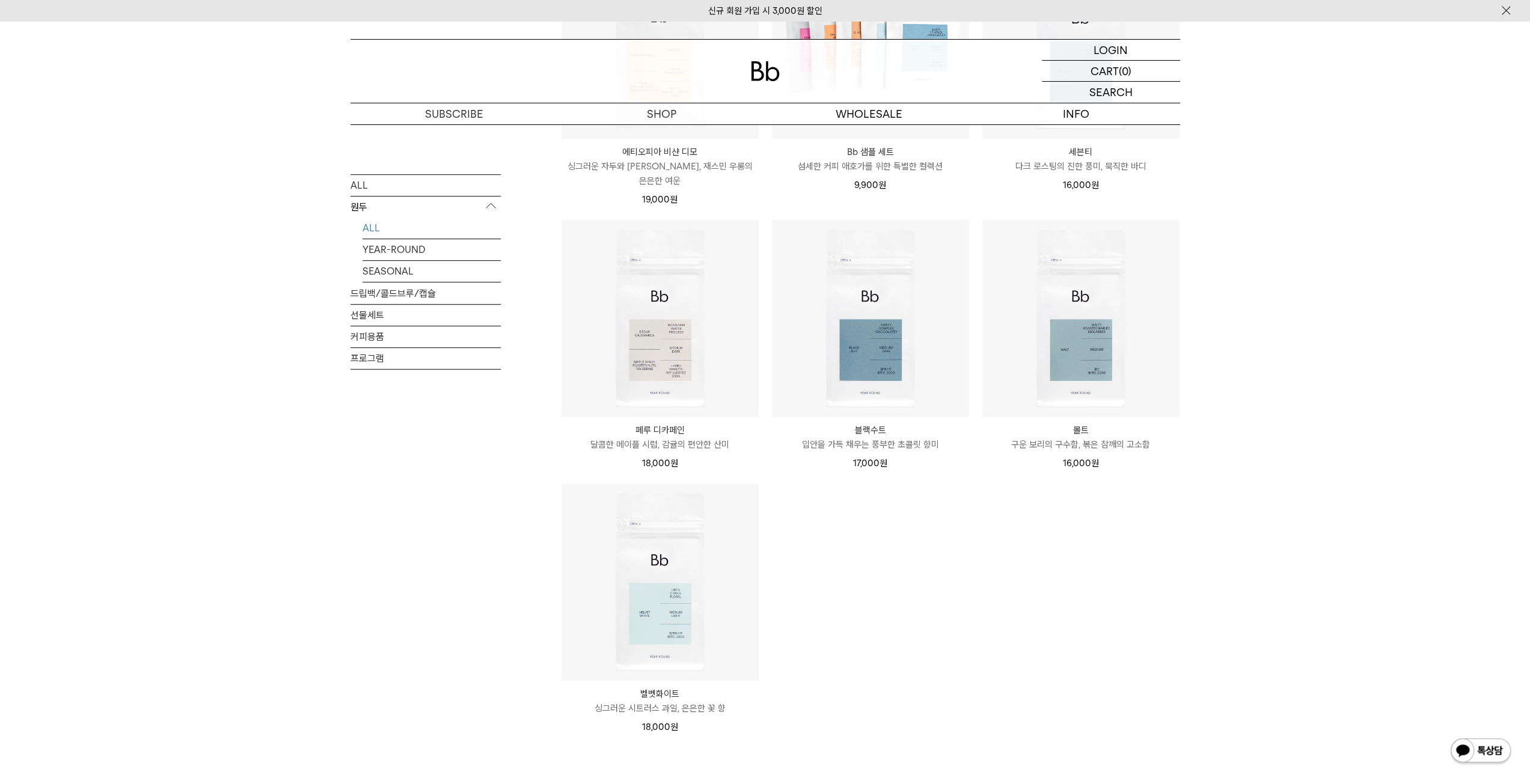
click at [1366, 422] on div "SHOP 원두 ALL 원두 ALL YEAR-ROUND SEASONAL 드립백/콜드브루/캡슐 선물세트 커피용품 프로그램 원두 최신순" at bounding box center [765, 75] width 1530 height 1584
click at [1361, 421] on div "SHOP 원두 ALL 원두 ALL YEAR-ROUND SEASONAL 드립백/콜드브루/캡슐 선물세트 커피용품 프로그램 원두 최신순" at bounding box center [765, 75] width 1530 height 1584
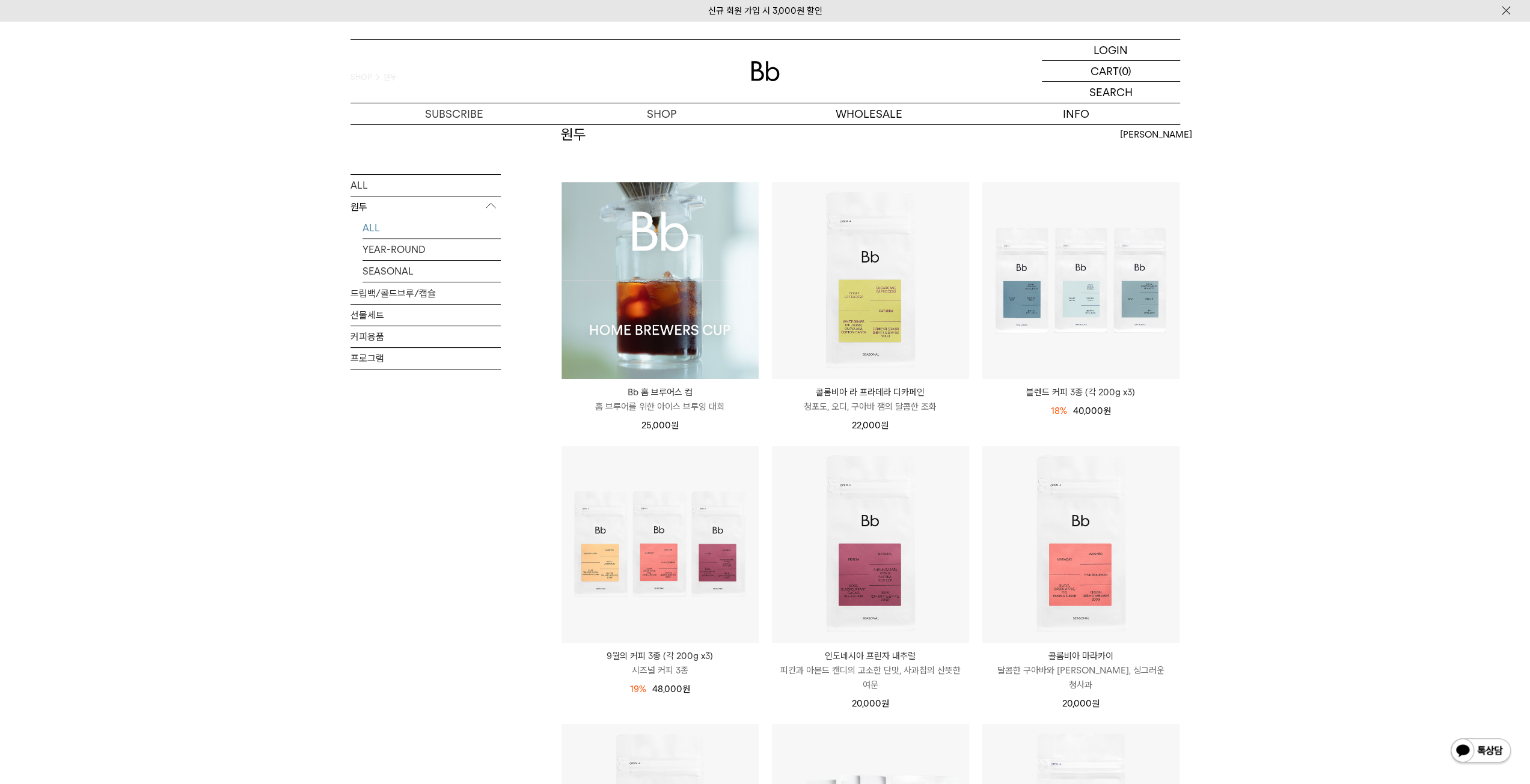
scroll to position [11, 0]
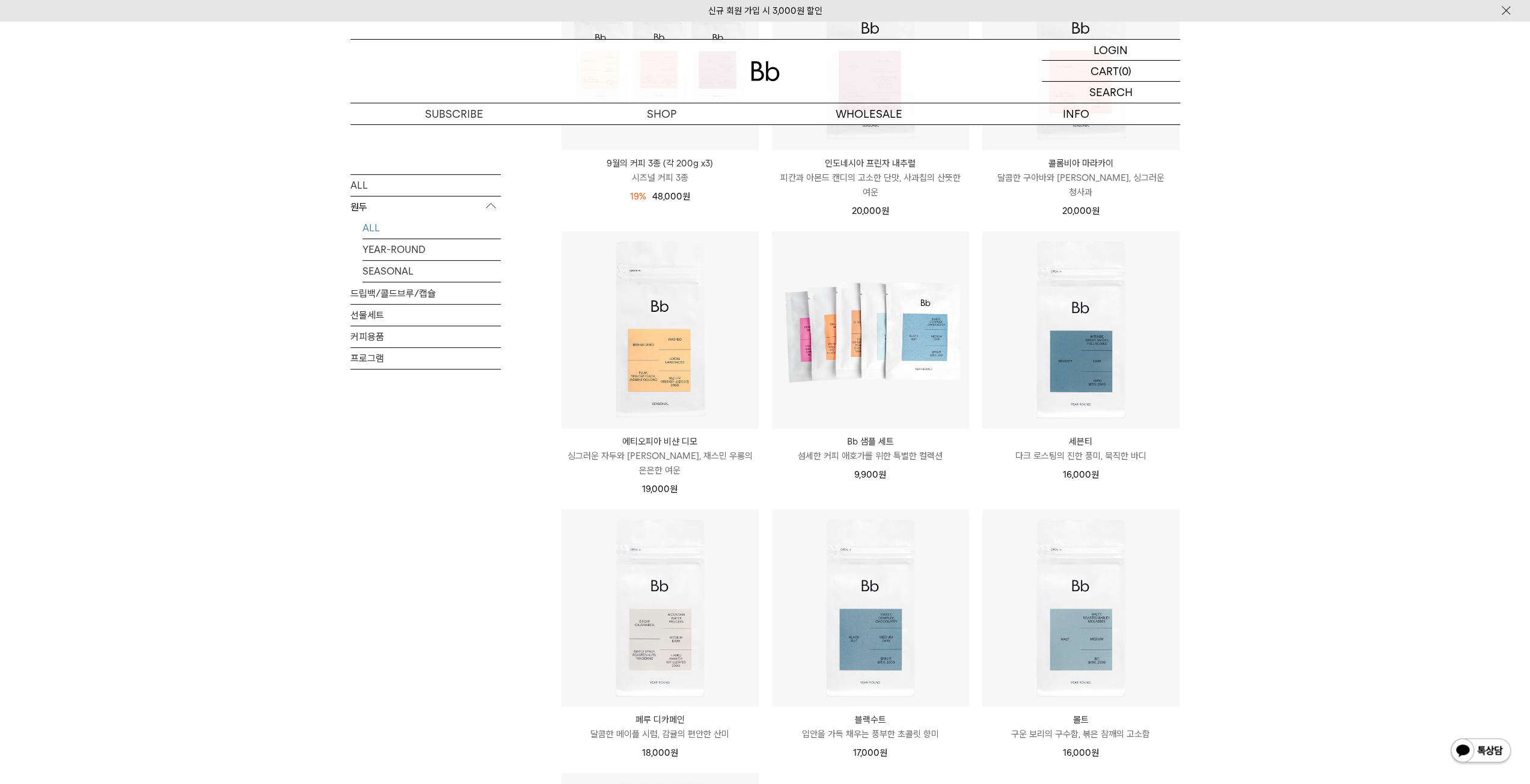
scroll to position [612, 0]
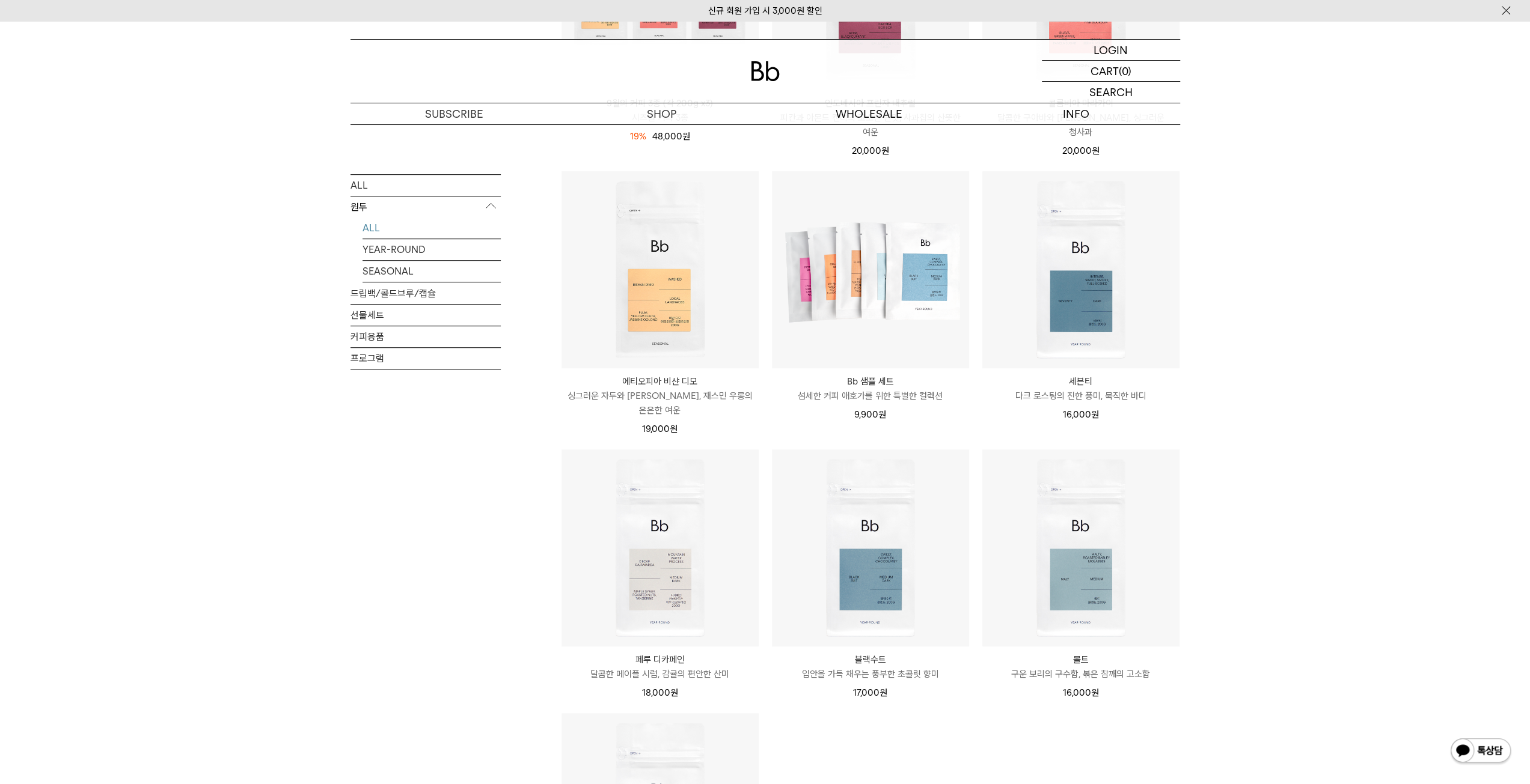
click at [1308, 416] on div "SHOP 원두 ALL 원두 ALL YEAR-ROUND SEASONAL 드립백/콜드브루/캡슐 선물세트 커피용품 프로그램 원두 최신순" at bounding box center [765, 304] width 1530 height 1584
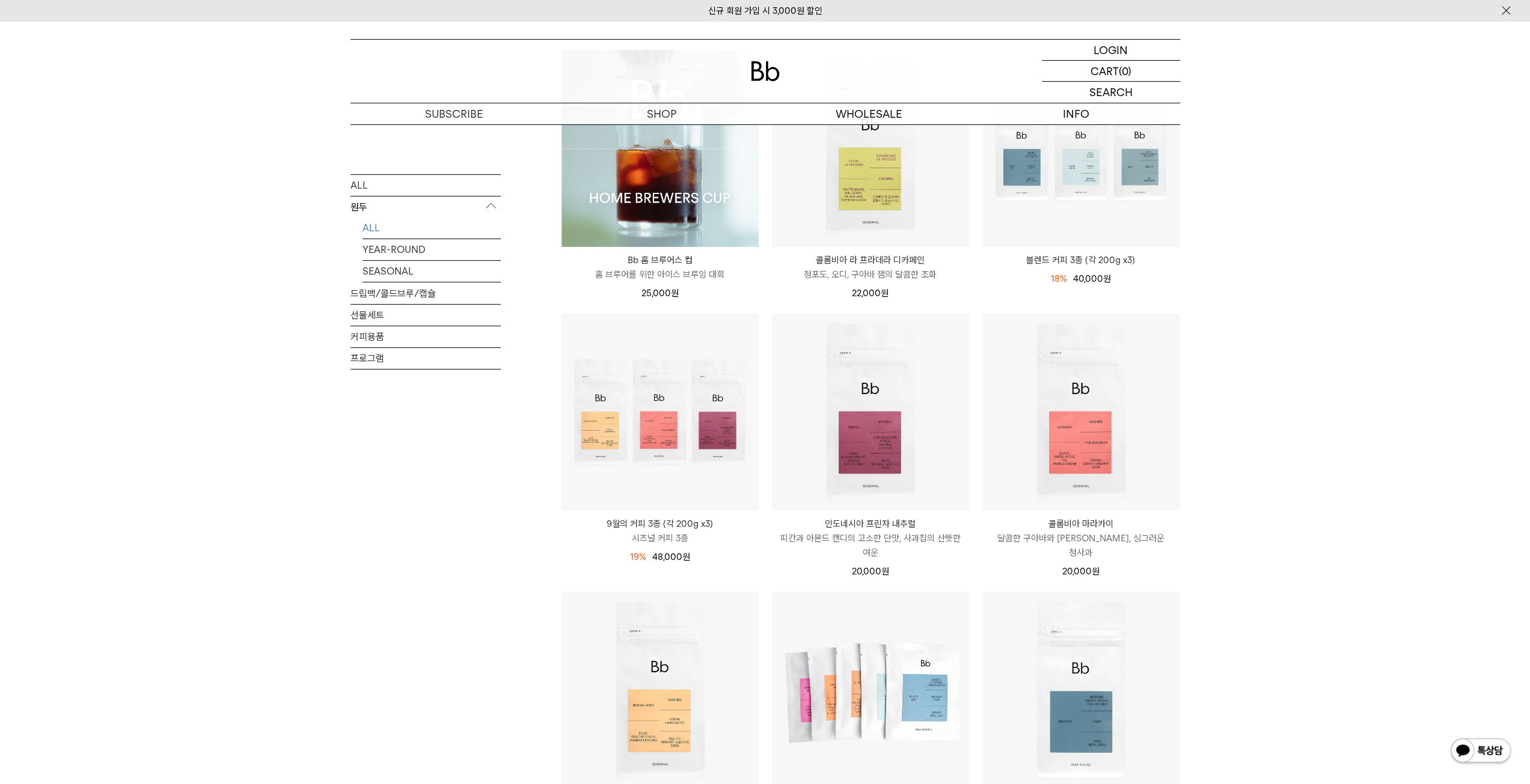
scroll to position [311, 0]
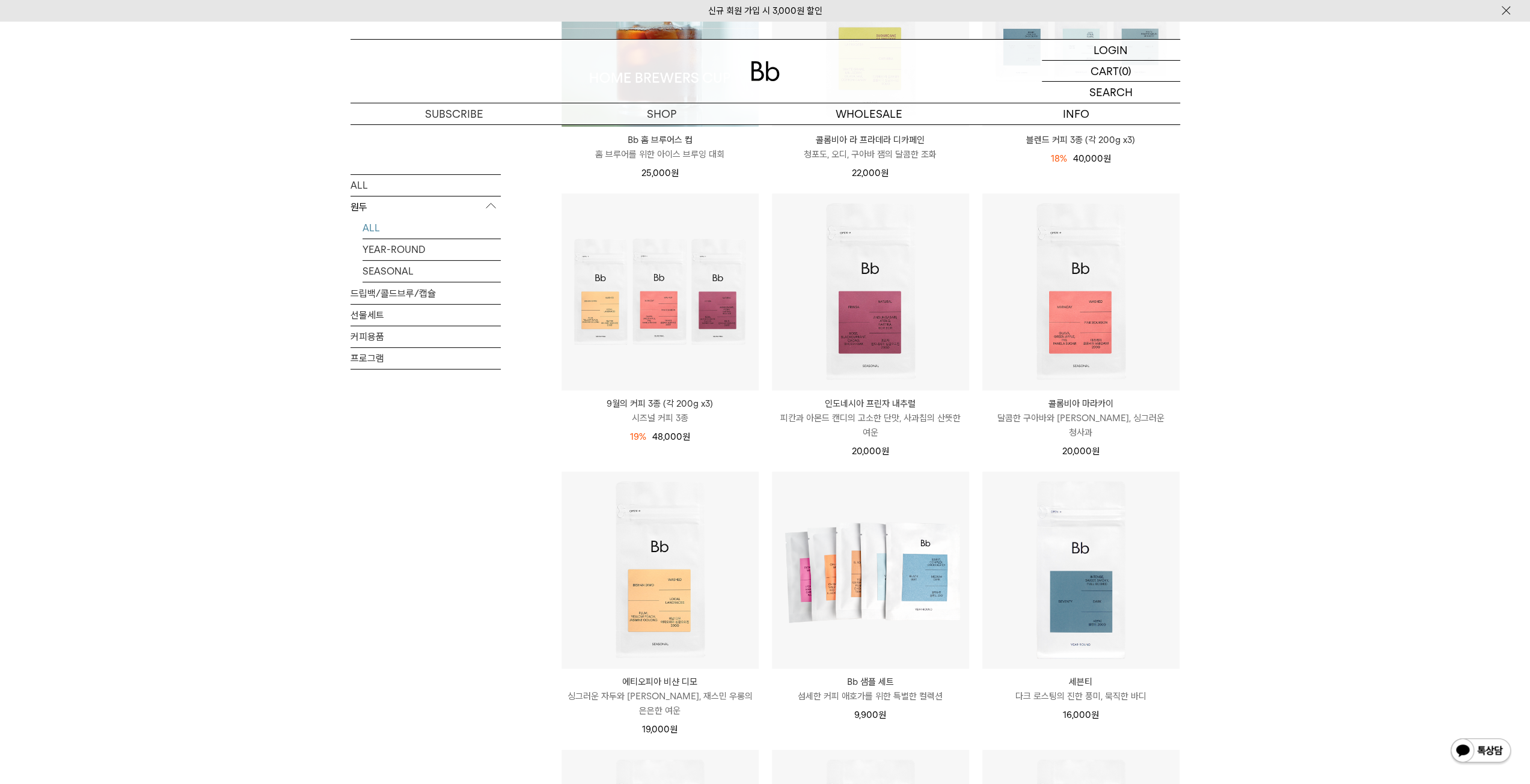
click at [1314, 436] on div "SHOP 원두 ALL 원두 ALL YEAR-ROUND SEASONAL 드립백/콜드브루/캡슐 선물세트 커피용품 프로그램 원두 최신순" at bounding box center [765, 605] width 1530 height 1584
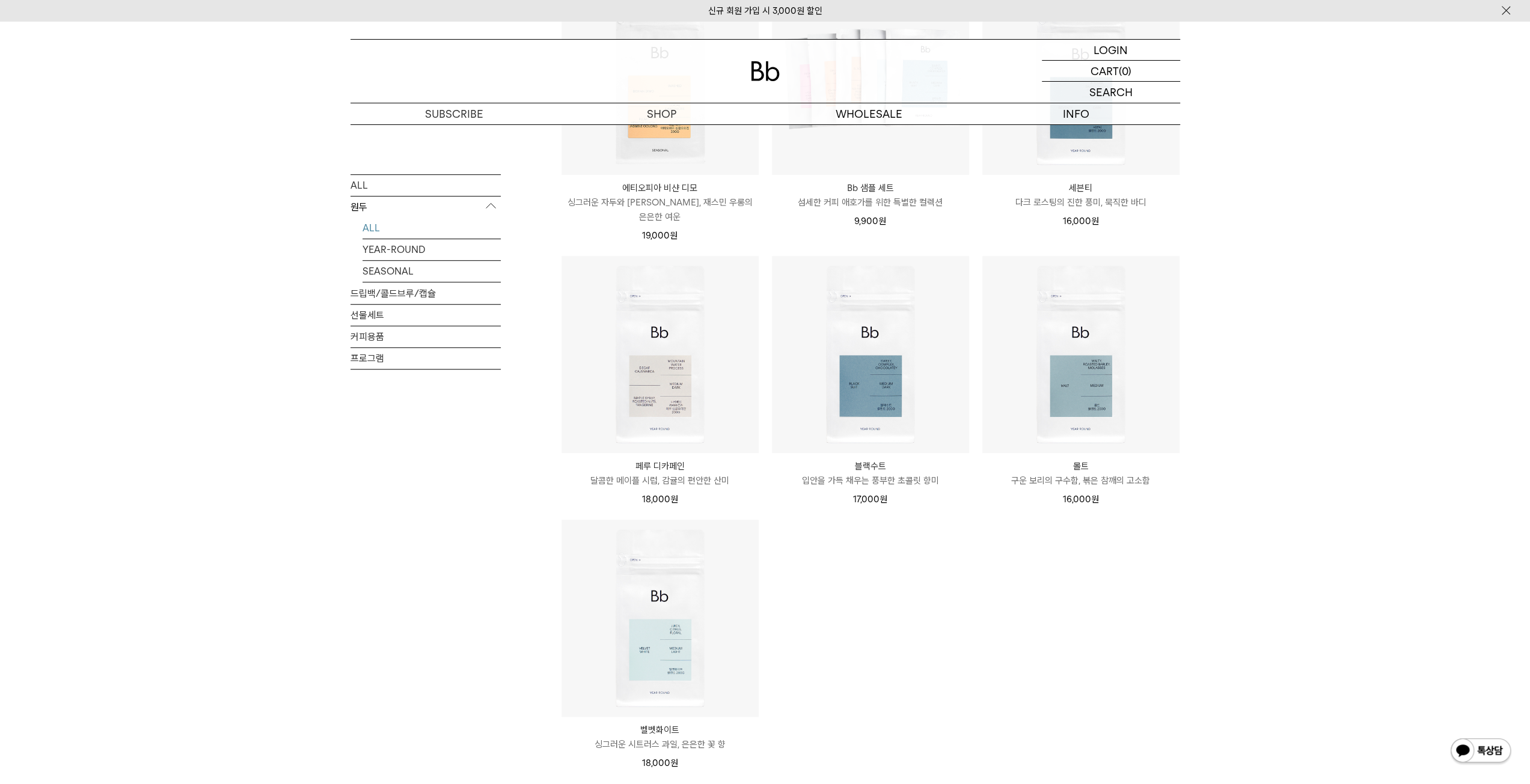
scroll to position [781, 0]
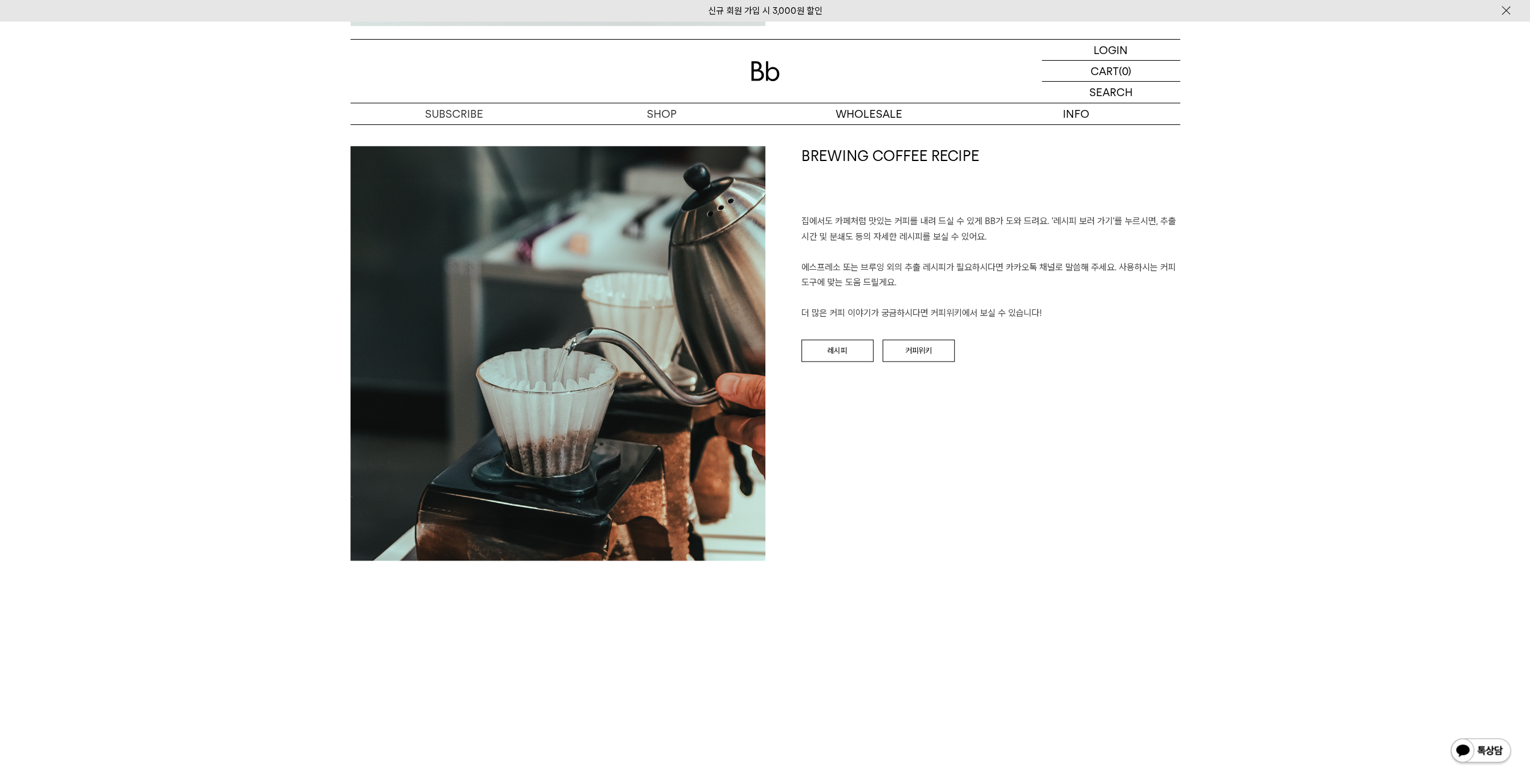
scroll to position [687, 0]
